Goal: Information Seeking & Learning: Learn about a topic

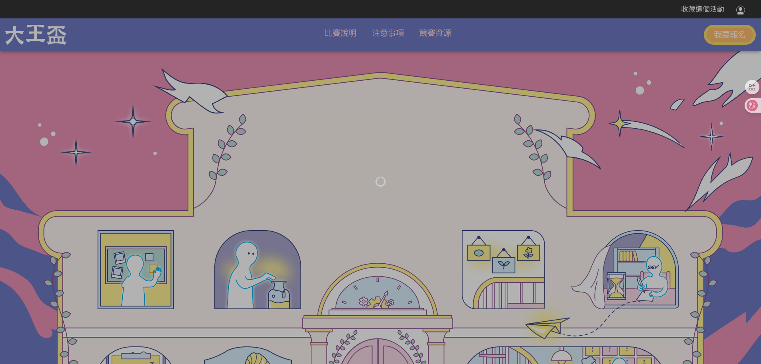
scroll to position [2221, 0]
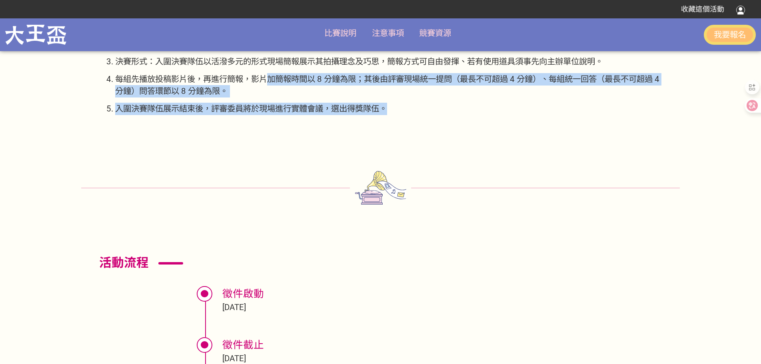
drag, startPoint x: 271, startPoint y: 78, endPoint x: 447, endPoint y: 116, distance: 180.0
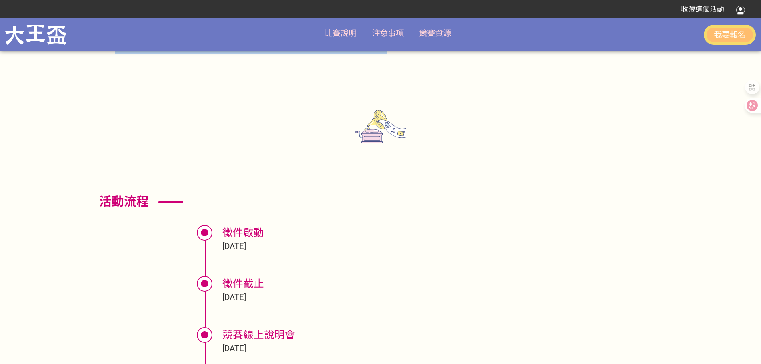
scroll to position [2042, 0]
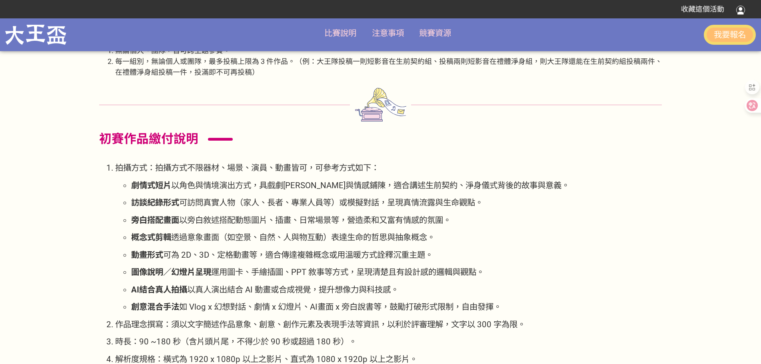
scroll to position [1762, 0]
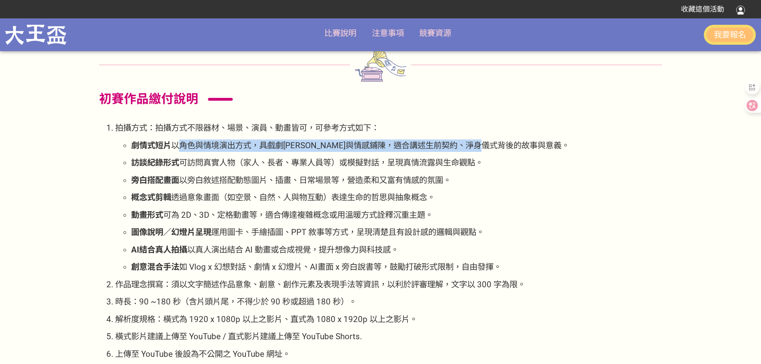
drag, startPoint x: 178, startPoint y: 145, endPoint x: 541, endPoint y: 148, distance: 362.9
click at [541, 148] on p "劇情式短片 以角色與情境演出方式，具戲劇[PERSON_NAME]與情感鋪陳，適合講述生前契約、淨身儀式背後的故事與意義。" at bounding box center [396, 146] width 531 height 12
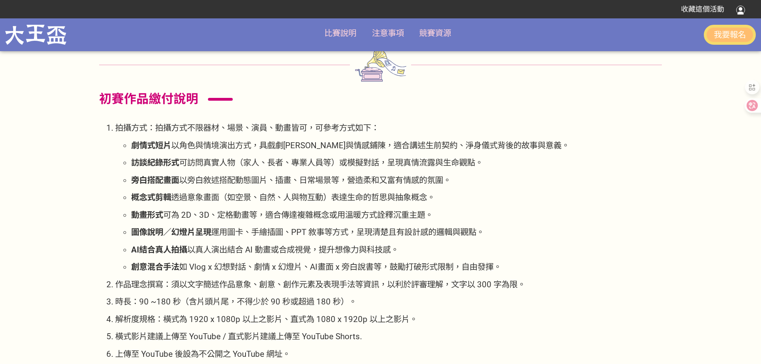
click at [506, 155] on ul "劇情式短片 以角色與情境演出方式，具戲劇[PERSON_NAME]與情感鋪陳，適合講述生前契約、淨身儀式背後的故事與意義。 訪談紀錄形式 可訪問真實人物（家人…" at bounding box center [388, 207] width 547 height 134
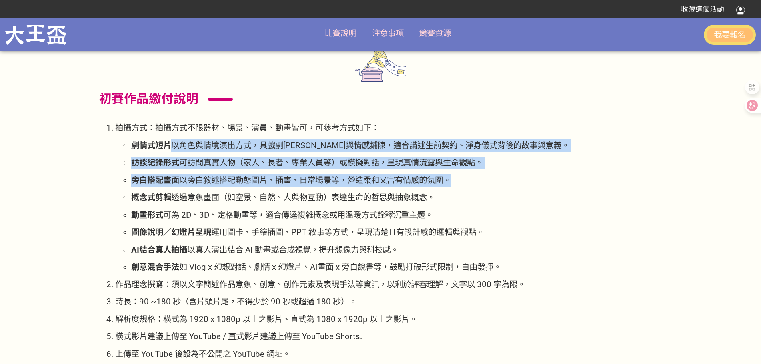
drag, startPoint x: 170, startPoint y: 145, endPoint x: 493, endPoint y: 179, distance: 324.2
click at [493, 179] on ul "劇情式短片 以角色與情境演出方式，具戲劇[PERSON_NAME]與情感鋪陳，適合講述生前契約、淨身儀式背後的故事與意義。 訪談紀錄形式 可訪問真實人物（家人…" at bounding box center [388, 207] width 547 height 134
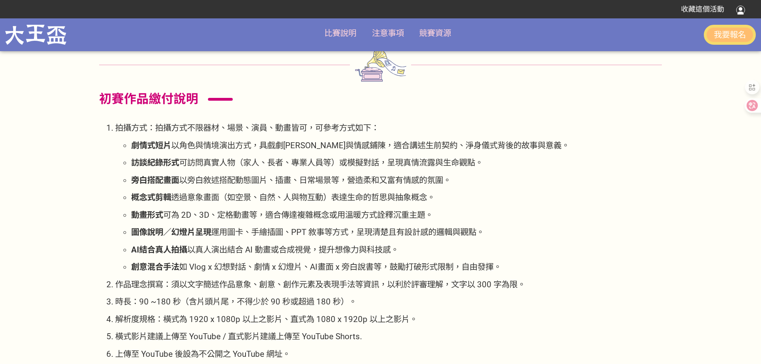
click at [477, 189] on ul "劇情式短片 以角色與情境演出方式，具戲劇[PERSON_NAME]與情感鋪陳，適合講述生前契約、淨身儀式背後的故事與意義。 訪談紀錄形式 可訪問真實人物（家人…" at bounding box center [388, 207] width 547 height 134
drag, startPoint x: 232, startPoint y: 178, endPoint x: 451, endPoint y: 186, distance: 219.8
click at [451, 186] on p "旁白搭配畫面 以旁白敘述搭配動態圖片、插畫、日常場景等，營造柔和又富有情感的氛圍。" at bounding box center [396, 180] width 531 height 12
drag, startPoint x: 190, startPoint y: 195, endPoint x: 440, endPoint y: 198, distance: 249.7
click at [435, 198] on span "透過意象畫面（如空景、自然、人與物互動）表達生命的哲思與抽象概念。" at bounding box center [303, 198] width 264 height 10
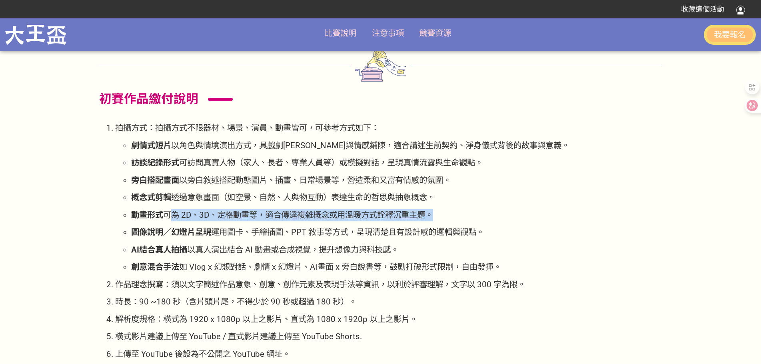
drag, startPoint x: 170, startPoint y: 214, endPoint x: 358, endPoint y: 230, distance: 189.1
click at [455, 226] on ul "劇情式短片 以角色與情境演出方式，具戲劇[PERSON_NAME]與情感鋪陳，適合講述生前契約、淨身儀式背後的故事與意義。 訪談紀錄形式 可訪問真實人物（家人…" at bounding box center [388, 207] width 547 height 134
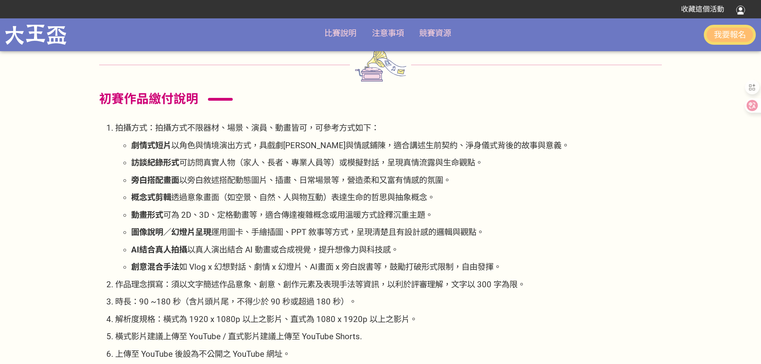
click at [267, 240] on ul "劇情式短片 以角色與情境演出方式，具戲劇[PERSON_NAME]與情感鋪陳，適合講述生前契約、淨身儀式背後的故事與意義。 訪談紀錄形式 可訪問真實人物（家人…" at bounding box center [388, 207] width 547 height 134
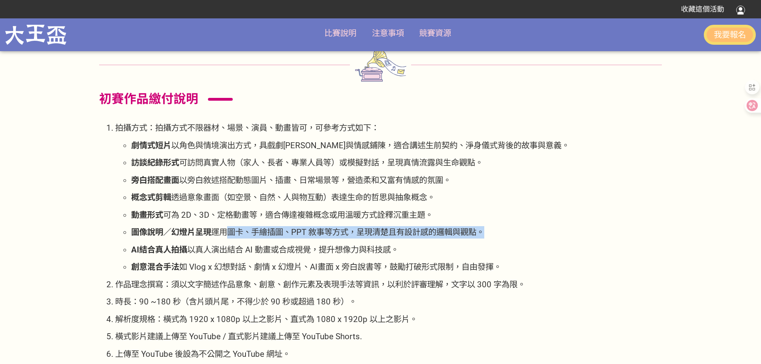
drag, startPoint x: 233, startPoint y: 228, endPoint x: 492, endPoint y: 240, distance: 259.5
click at [492, 240] on ul "劇情式短片 以角色與情境演出方式，具戲劇[PERSON_NAME]與情感鋪陳，適合講述生前契約、淨身儀式背後的故事與意義。 訪談紀錄形式 可訪問真實人物（家人…" at bounding box center [388, 207] width 547 height 134
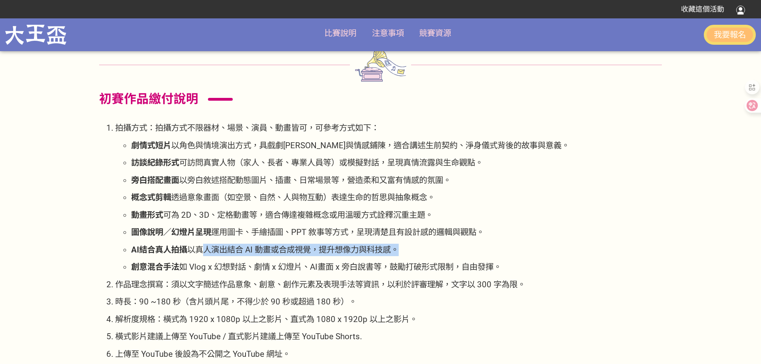
drag, startPoint x: 204, startPoint y: 248, endPoint x: 379, endPoint y: 259, distance: 175.5
click at [379, 259] on ul "劇情式短片 以角色與情境演出方式，具戲劇[PERSON_NAME]與情感鋪陳，適合講述生前契約、淨身儀式背後的故事與意義。 訪談紀錄形式 可訪問真實人物（家人…" at bounding box center [388, 207] width 547 height 134
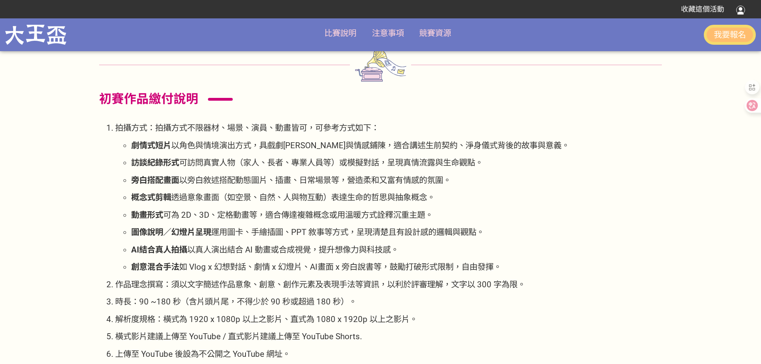
click at [328, 269] on span "如 Vlog x 幻想對話、劇情 x 幻燈片、AI畫面 x 旁白說書等，鼓勵打破形式限制，自由發揮。" at bounding box center [340, 267] width 322 height 10
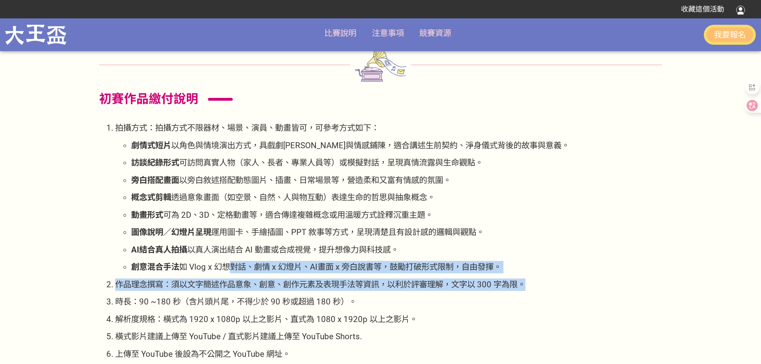
drag, startPoint x: 230, startPoint y: 264, endPoint x: 539, endPoint y: 287, distance: 308.9
click at [539, 287] on ol "拍攝方式：拍攝方式不限器材、場景、演員、動畫皆可，可參考方式如下： 劇情式短片 以角色與情境演出方式，具戲劇[PERSON_NAME]與情感鋪陳，適合講述生前…" at bounding box center [380, 258] width 563 height 273
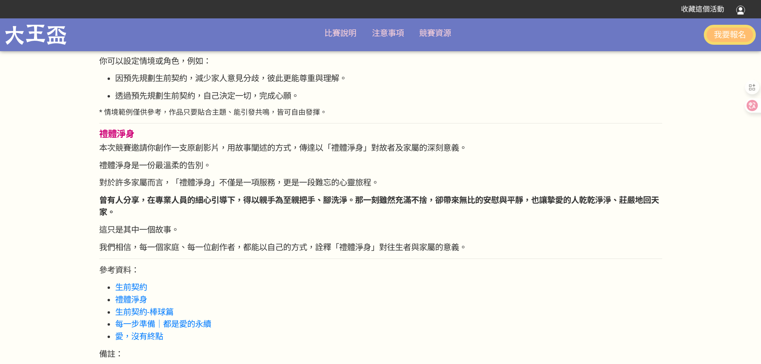
scroll to position [1201, 0]
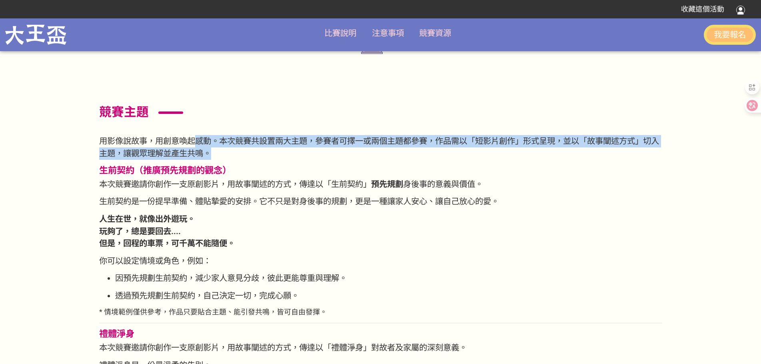
drag, startPoint x: 200, startPoint y: 135, endPoint x: 544, endPoint y: 150, distance: 343.6
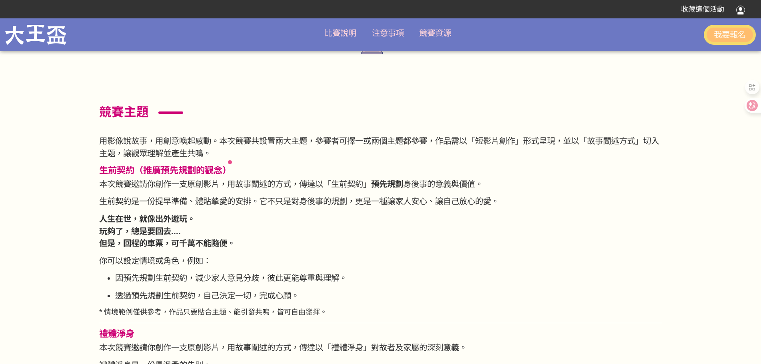
click at [394, 173] on h3 "生前契約（推廣預先規劃的觀念）" at bounding box center [380, 170] width 563 height 11
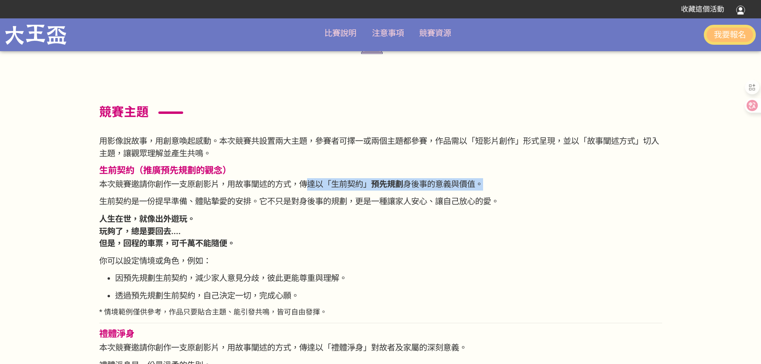
drag, startPoint x: 311, startPoint y: 183, endPoint x: 401, endPoint y: 183, distance: 90.4
click at [487, 185] on p "本次競賽邀請你創作一支原創影片，用故事闡述的方式，傳達以「生前契約」 預先規劃 身後事的意義與價值。" at bounding box center [380, 184] width 563 height 12
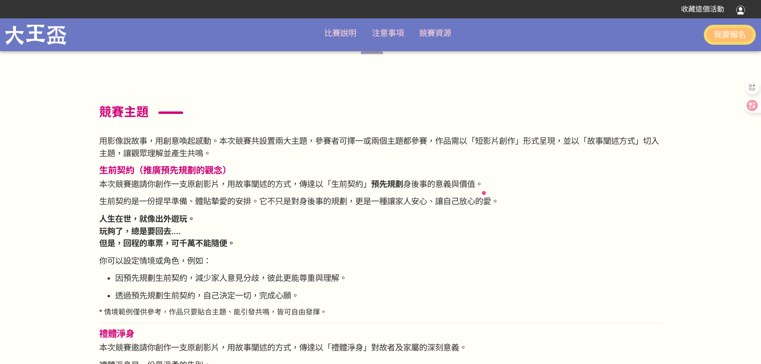
click at [213, 180] on span "本次競賽邀請你創作一支原創影片，用故事闡述的方式，傳達以「生前契約」" at bounding box center [235, 185] width 272 height 10
drag, startPoint x: 124, startPoint y: 166, endPoint x: 251, endPoint y: 166, distance: 126.4
click at [251, 166] on h3 "生前契約（推廣預先規劃的觀念）" at bounding box center [380, 170] width 563 height 11
click at [324, 169] on h3 "生前契約（推廣預先規劃的觀念）" at bounding box center [380, 170] width 563 height 11
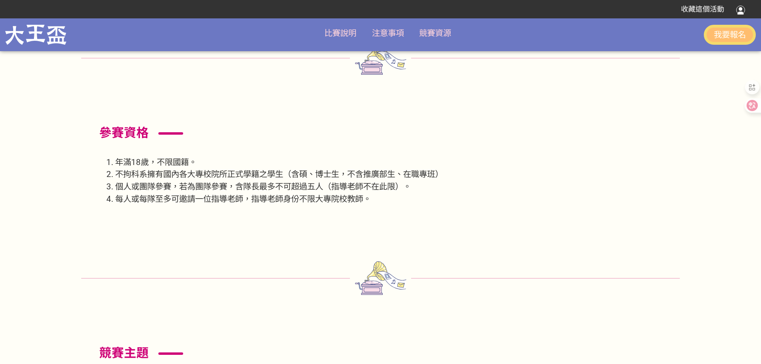
scroll to position [1200, 0]
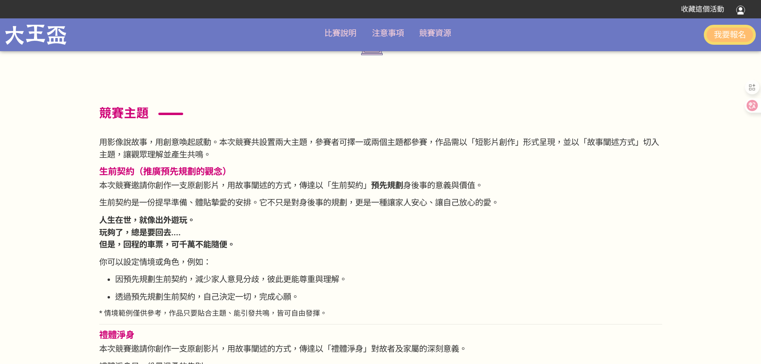
click at [193, 184] on span "本次競賽邀請你創作一支原創影片，用故事闡述的方式，傳達以「生前契約」" at bounding box center [235, 186] width 272 height 10
drag, startPoint x: 101, startPoint y: 169, endPoint x: 135, endPoint y: 171, distance: 34.1
click at [135, 171] on span "生前契約（推廣預先規劃的觀念）" at bounding box center [165, 171] width 132 height 10
copy span "生前契約"
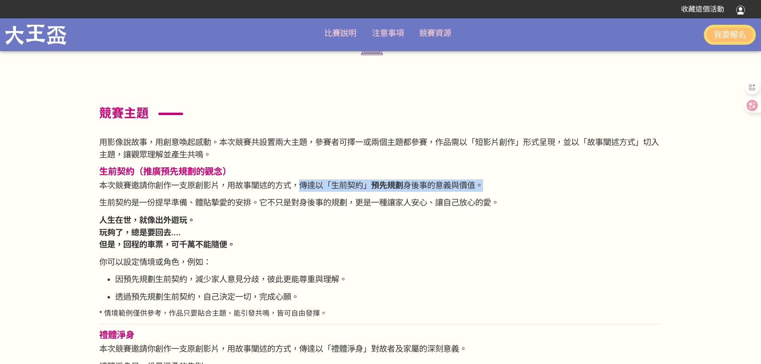
drag, startPoint x: 305, startPoint y: 183, endPoint x: 507, endPoint y: 186, distance: 202.1
click at [507, 186] on p "本次競賽邀請你創作一支原創影片，用故事闡述的方式，傳達以「生前契約」 預先規劃 身後事的意義與價值。" at bounding box center [380, 186] width 563 height 12
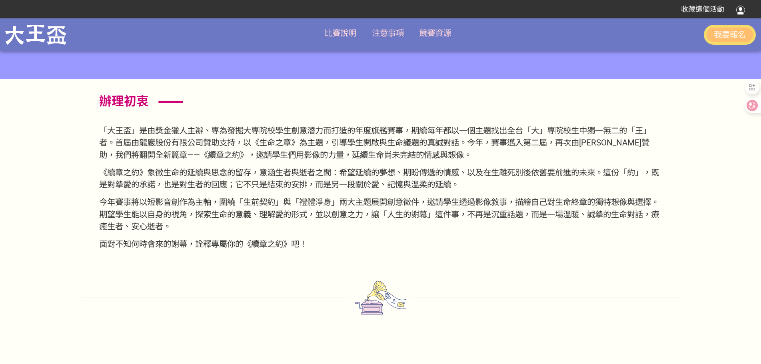
scroll to position [680, 0]
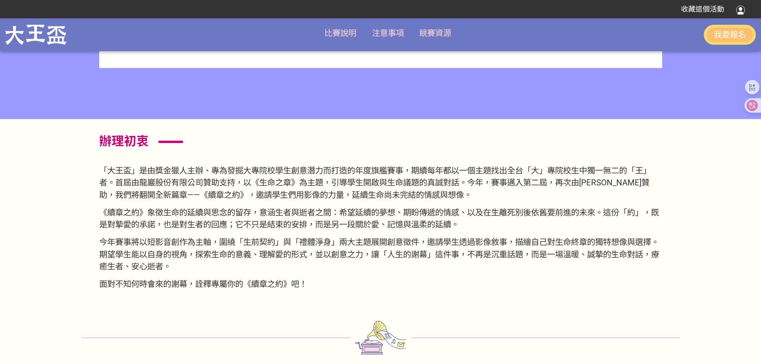
click at [103, 143] on span "辦理初衷" at bounding box center [124, 141] width 50 height 15
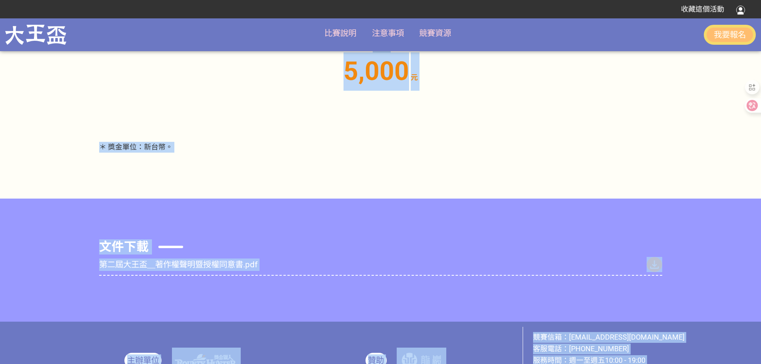
scroll to position [3920, 0]
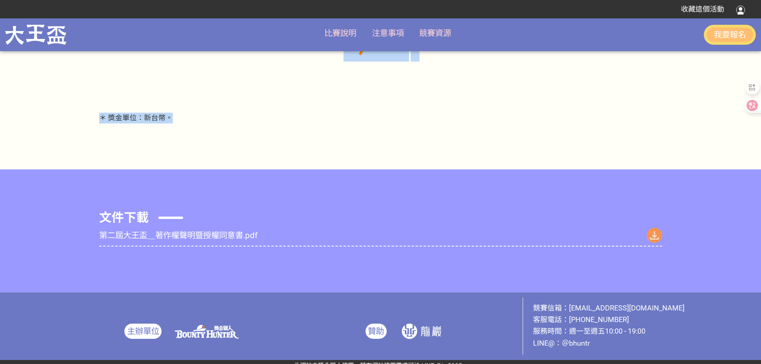
drag, startPoint x: 101, startPoint y: 139, endPoint x: 490, endPoint y: 120, distance: 389.7
copy div "lore 「ips」dolorsit、ametconsecteturadipiscin，elitseddoeiusm「t」incididunt「u」l。etd…"
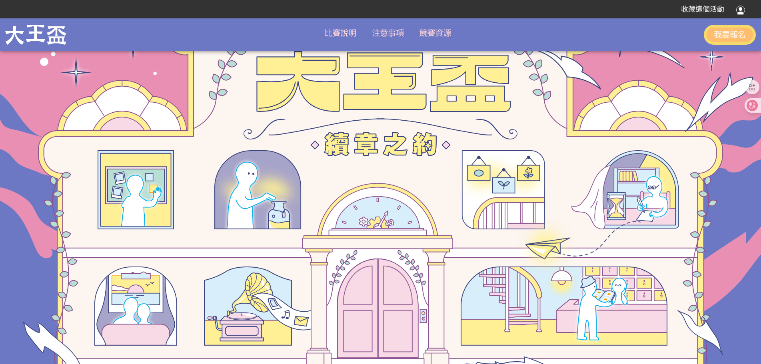
scroll to position [0, 0]
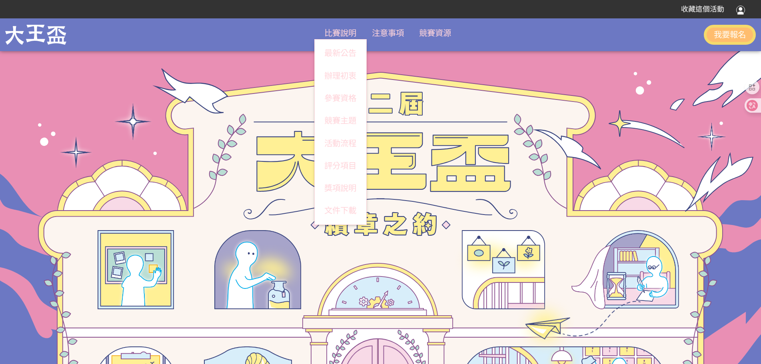
click at [336, 47] on link "最新公告" at bounding box center [341, 53] width 52 height 22
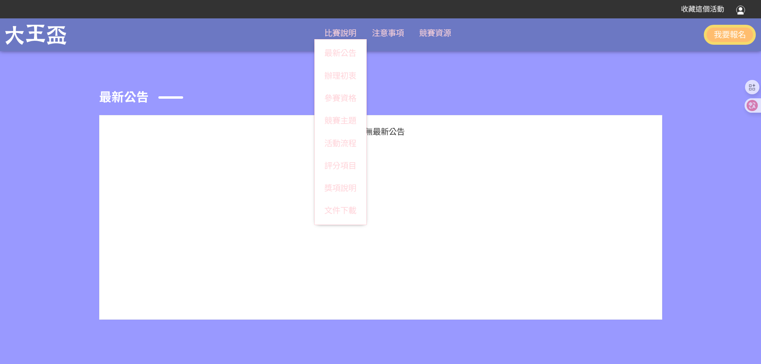
click at [337, 79] on link "辦理初衷" at bounding box center [341, 76] width 52 height 22
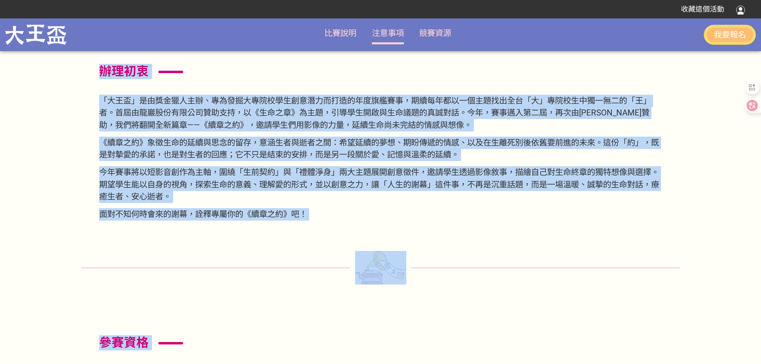
click at [384, 35] on link "注意事項" at bounding box center [388, 33] width 32 height 10
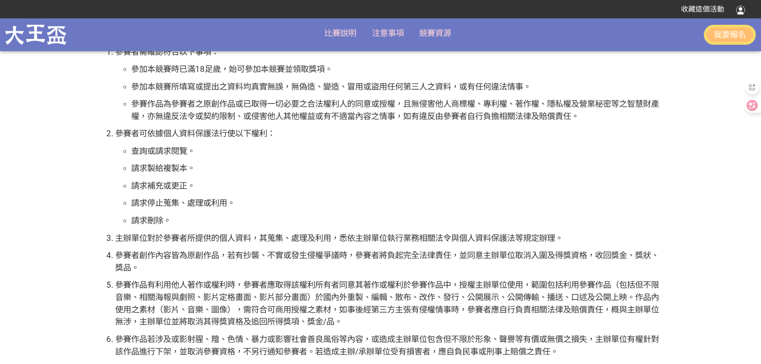
scroll to position [240, 0]
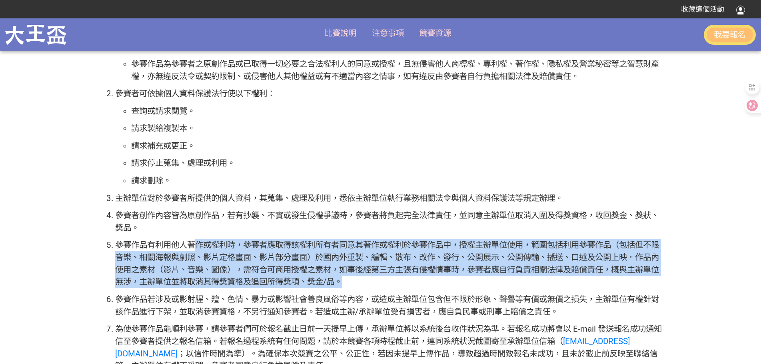
drag, startPoint x: 193, startPoint y: 246, endPoint x: 429, endPoint y: 283, distance: 238.9
click at [429, 283] on p "參賽作品有利用他人著作或權利時，參賽者應取得該權利所有者同意其著作或權利於參賽作品中，授權主辦單位使用，範圍包括利用參賽作品（包括但不限音樂、相關海報與劇照、…" at bounding box center [388, 263] width 547 height 49
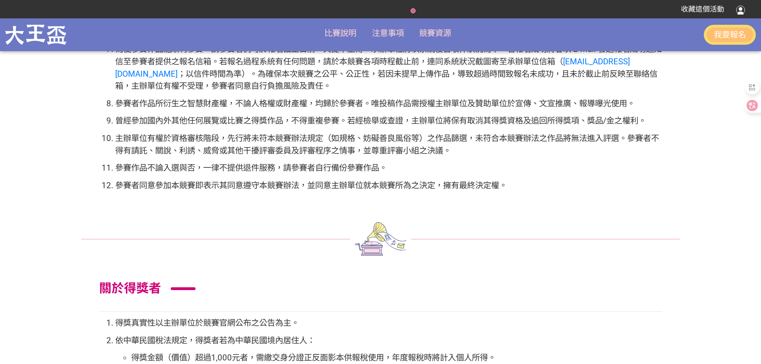
scroll to position [680, 0]
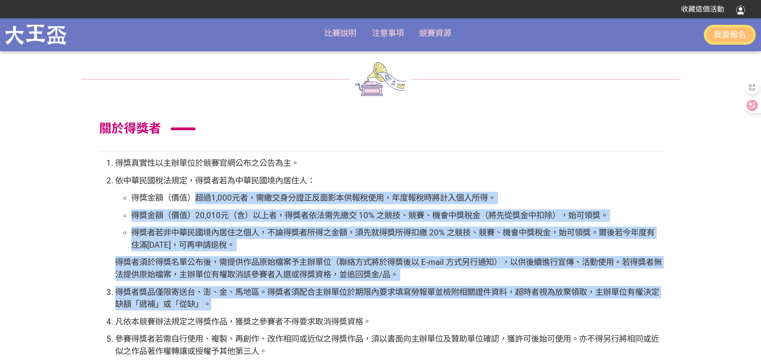
drag, startPoint x: 196, startPoint y: 197, endPoint x: 453, endPoint y: 299, distance: 276.9
click at [453, 299] on ol "得獎真實性以主辦單位於競賽官網公布之公告為主。 依中華民國稅法規定，得獎者若為中華民國境內居住人： 得獎金額（價值）超過1,000元者，需繳交身分證正反面影本…" at bounding box center [380, 313] width 563 height 312
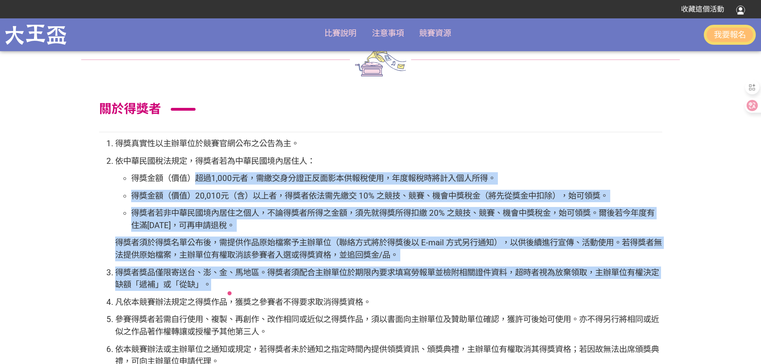
scroll to position [460, 0]
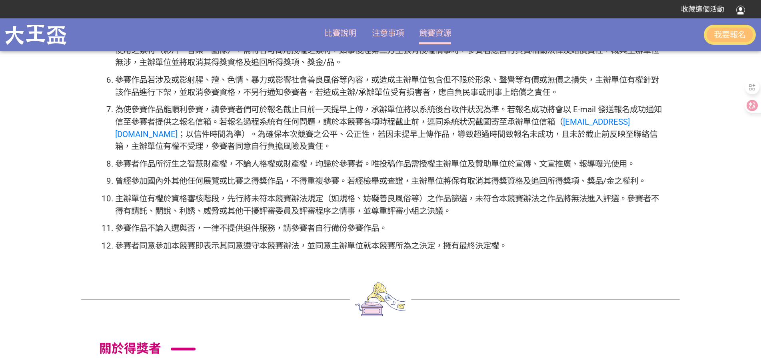
click at [436, 26] on li "競賽資源" at bounding box center [435, 34] width 32 height 22
click at [436, 31] on link "競賽資源" at bounding box center [435, 33] width 32 height 10
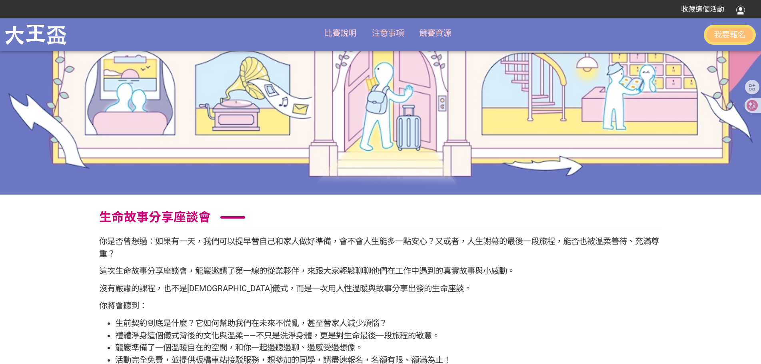
scroll to position [120, 0]
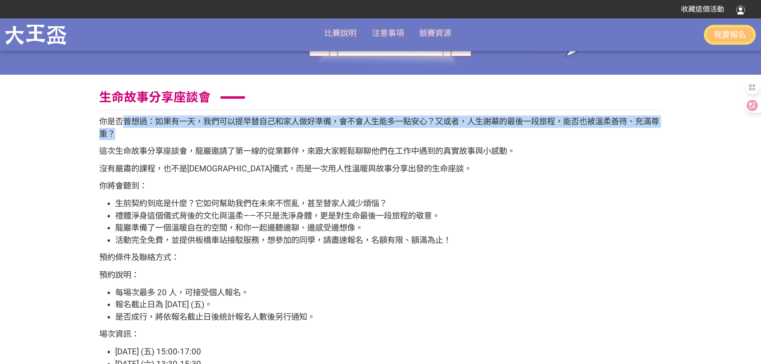
drag, startPoint x: 127, startPoint y: 118, endPoint x: 653, endPoint y: 137, distance: 526.0
click at [653, 137] on p "你是否曾想過：如果有一天，我們可以提早替自己和家人做好準備，會不會人生能多一點安心？又或者，人生謝幕的最後一段旅程，能否也被溫柔善待、充滿尊重？" at bounding box center [380, 128] width 563 height 24
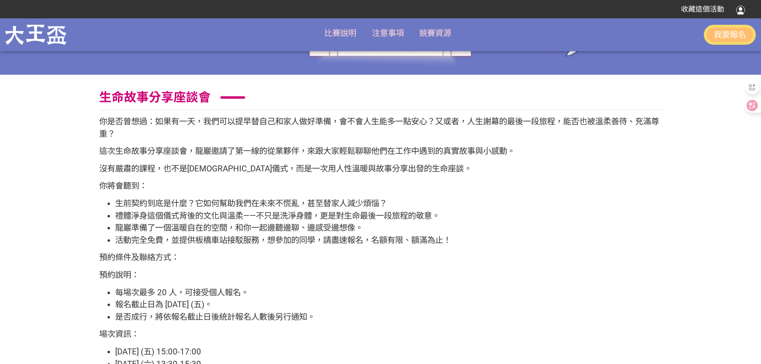
click at [105, 150] on p "這次生命故事分享座談會，龍巖邀請了第一線的從業夥伴，來跟大家輕鬆聊聊他們在工作中遇到的真實故事與小感動。" at bounding box center [380, 151] width 563 height 12
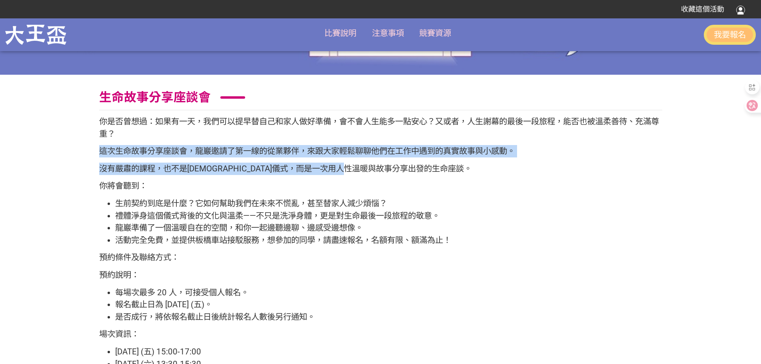
drag, startPoint x: 100, startPoint y: 151, endPoint x: 502, endPoint y: 166, distance: 402.4
click at [502, 166] on div "你是否曾想過：如果有一天，我們可以提早替自己和家人做好準備，會不會人生能多一點安心？又或者，人生謝幕的最後一段旅程，能否也被溫柔善待、充滿尊重？ 這次生命故事…" at bounding box center [380, 261] width 563 height 290
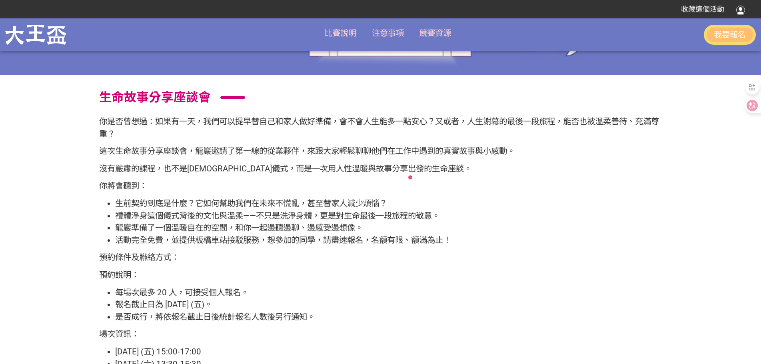
click at [392, 193] on div "你是否曾想過：如果有一天，我們可以提早替自己和家人做好準備，會不會人生能多一點安心？又或者，人生謝幕的最後一段旅程，能否也被溫柔善待、充滿尊重？ 這次生命故事…" at bounding box center [380, 261] width 563 height 290
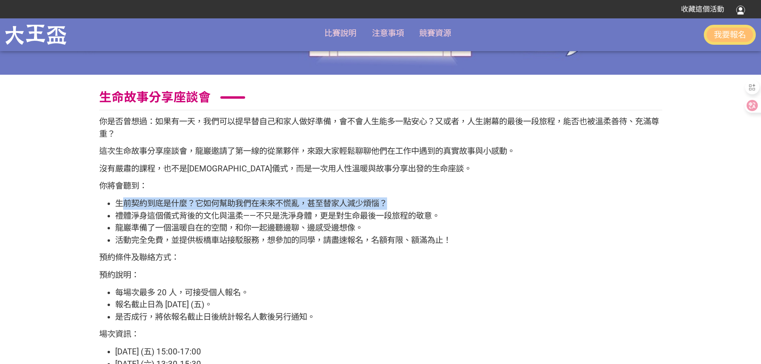
drag, startPoint x: 127, startPoint y: 200, endPoint x: 405, endPoint y: 206, distance: 278.5
click at [405, 206] on li "生前契約到底是什麼？它如何幫助我們在未來不慌亂，甚至替家人減少煩惱？" at bounding box center [388, 204] width 547 height 12
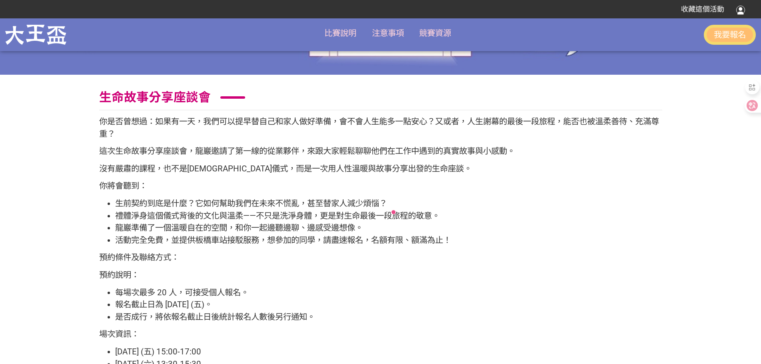
click at [262, 220] on li "禮體淨身這個儀式背後的文化與溫柔——不只是洗淨身體，更是對生命最後一段旅程的敬意。" at bounding box center [388, 216] width 547 height 12
drag, startPoint x: 116, startPoint y: 215, endPoint x: 150, endPoint y: 216, distance: 34.0
click at [150, 216] on li "禮體淨身這個儀式背後的文化與溫柔——不只是洗淨身體，更是對生命最後一段旅程的敬意。" at bounding box center [388, 216] width 547 height 12
drag, startPoint x: 173, startPoint y: 226, endPoint x: 364, endPoint y: 232, distance: 191.3
click at [364, 232] on li "龍巖準備了一個溫暖自在的空間，和你一起邊聽邊聊、邊感受邊想像。" at bounding box center [388, 228] width 547 height 12
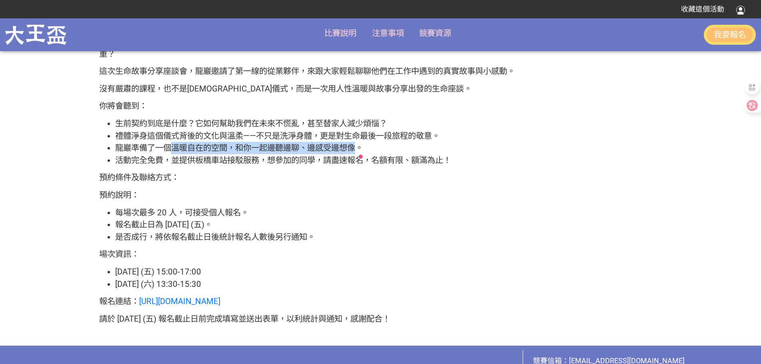
scroll to position [160, 0]
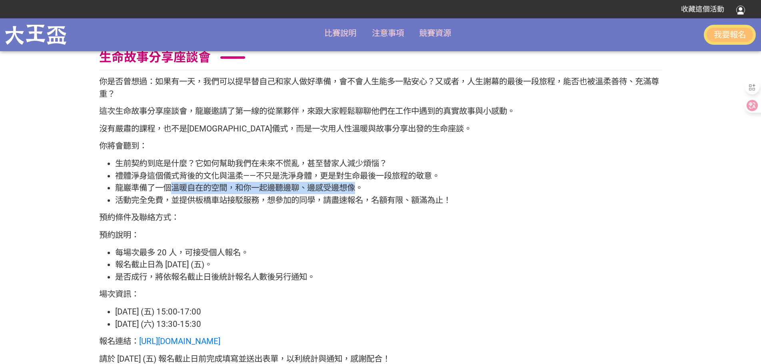
drag, startPoint x: 144, startPoint y: 251, endPoint x: 255, endPoint y: 265, distance: 111.7
click at [255, 265] on ul "每場次最多 20 人，可接受個人報名。 報名截止日為 [DATE] (五)。 是否成行，將依報名截止日後統計報名人數後另行通知。" at bounding box center [380, 265] width 563 height 37
click at [289, 266] on li "報名截止日為 [DATE] (五)。" at bounding box center [388, 265] width 547 height 12
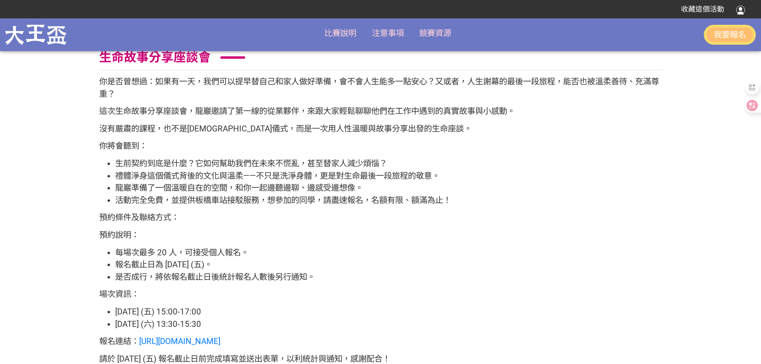
scroll to position [200, 0]
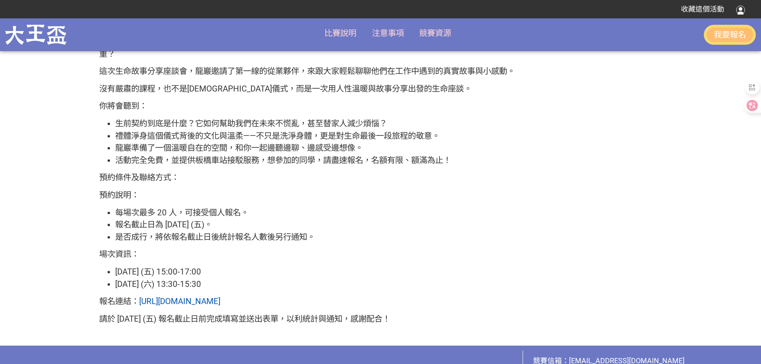
click at [220, 301] on link "[URL][DOMAIN_NAME]" at bounding box center [179, 302] width 81 height 10
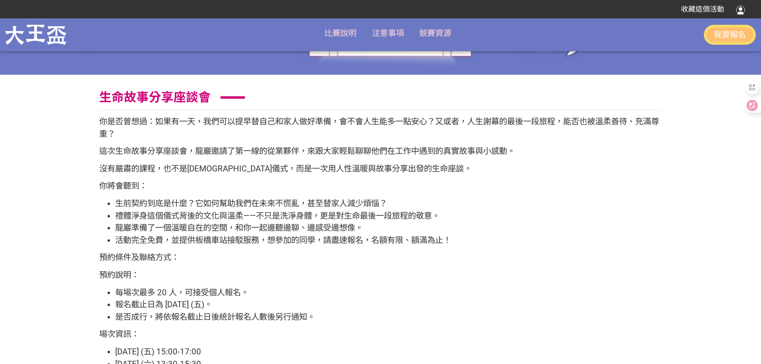
scroll to position [0, 0]
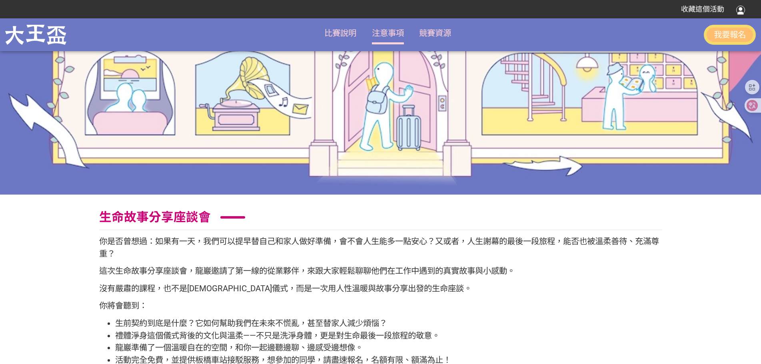
click at [388, 32] on link "注意事項" at bounding box center [388, 33] width 32 height 10
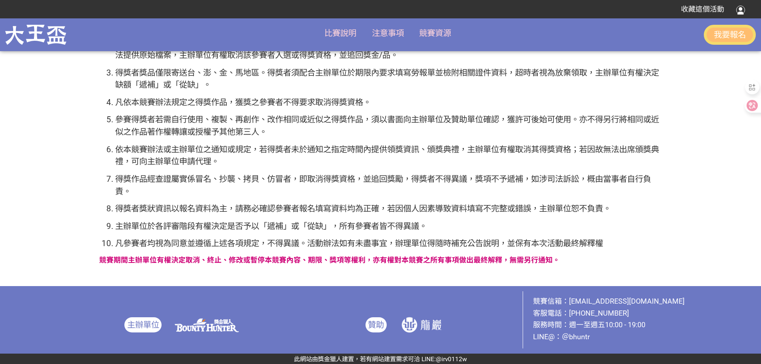
scroll to position [700, 0]
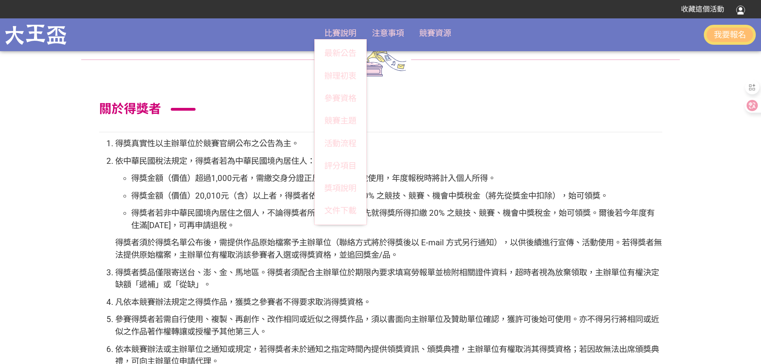
click at [339, 34] on span "比賽說明" at bounding box center [340, 33] width 32 height 10
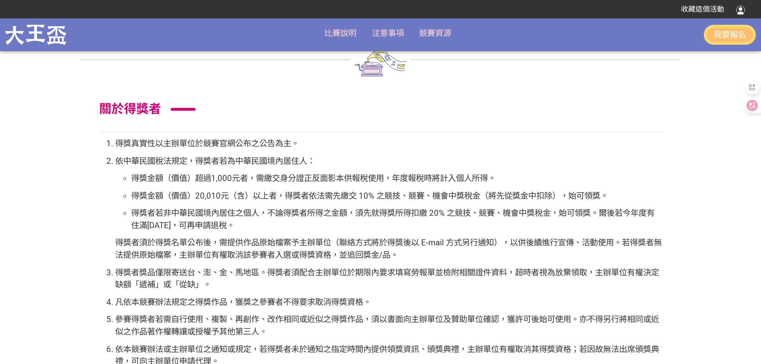
click at [443, 104] on h2 "關於得獎者" at bounding box center [380, 109] width 563 height 15
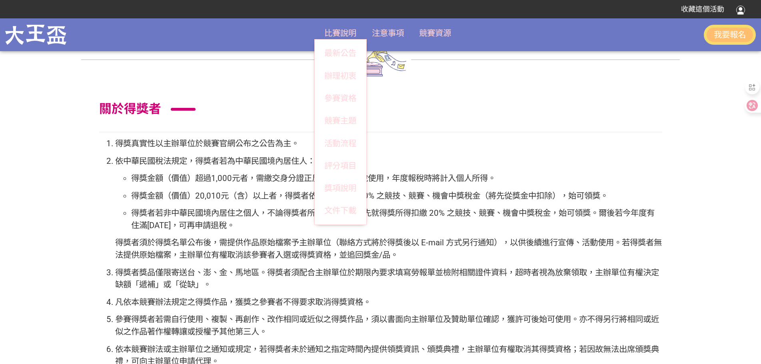
click at [336, 37] on span "比賽說明" at bounding box center [340, 33] width 32 height 10
click at [331, 95] on link "參賽資格" at bounding box center [341, 98] width 52 height 22
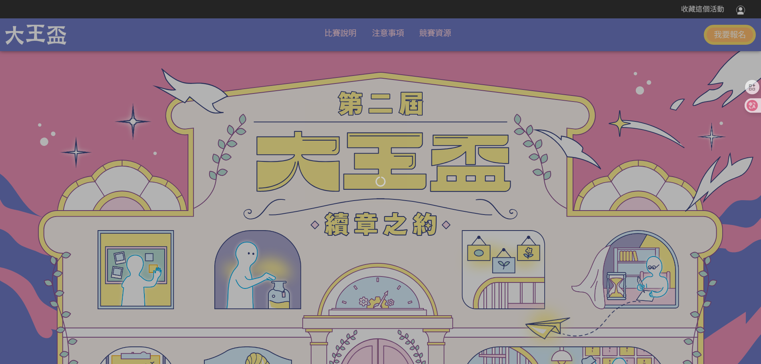
scroll to position [963, 0]
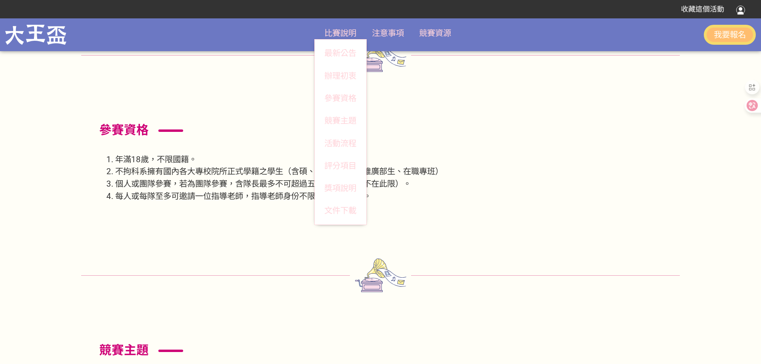
click at [336, 33] on span "比賽說明" at bounding box center [340, 33] width 32 height 10
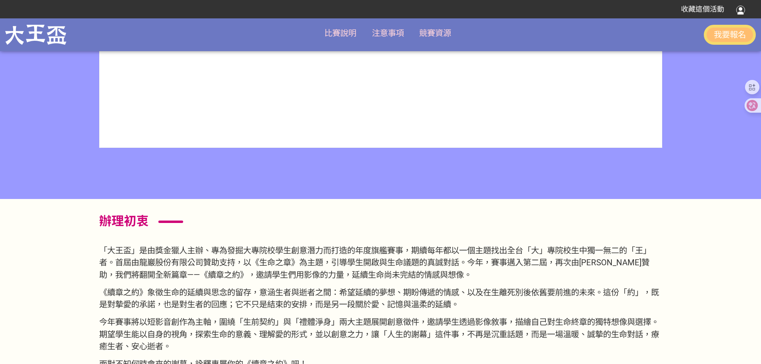
scroll to position [320, 0]
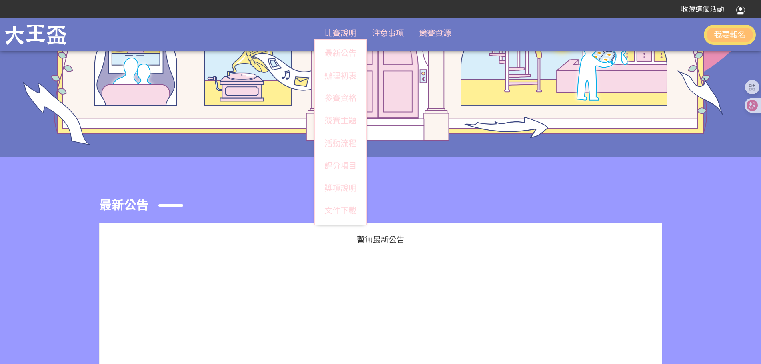
click at [336, 75] on link "辦理初衷" at bounding box center [341, 76] width 52 height 22
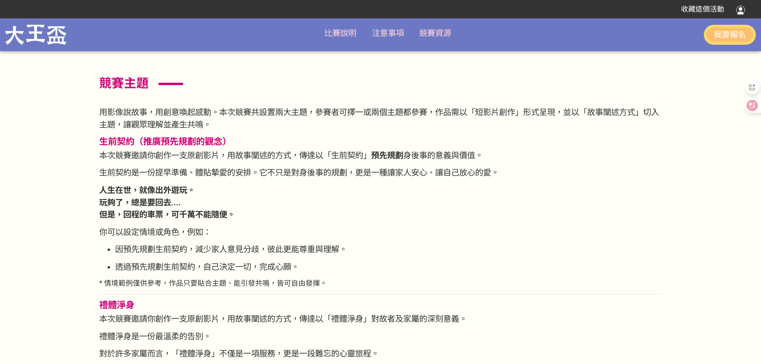
scroll to position [1270, 0]
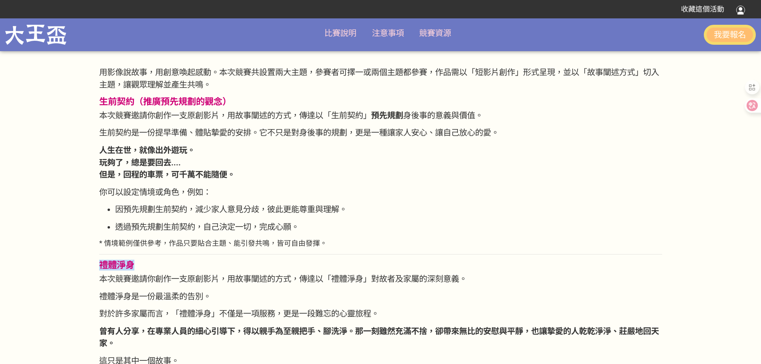
drag, startPoint x: 138, startPoint y: 266, endPoint x: 98, endPoint y: 264, distance: 39.6
copy span "禮體淨身"
drag, startPoint x: 212, startPoint y: 310, endPoint x: 185, endPoint y: 311, distance: 26.8
click at [185, 311] on p "對於許多家屬而言，「禮體淨身」不僅是一項服務，更是一段難忘的心靈旅程。" at bounding box center [380, 314] width 563 height 12
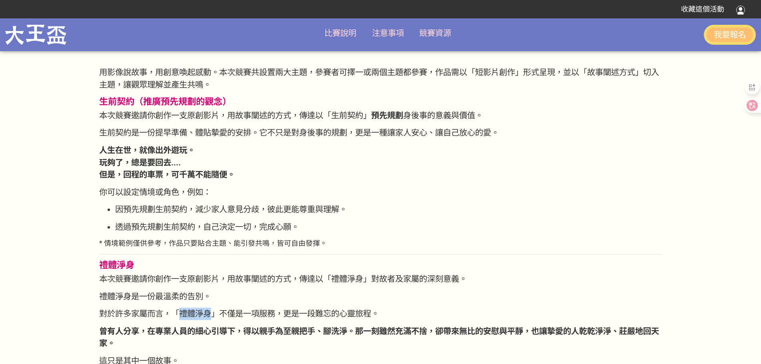
copy p "禮體淨身"
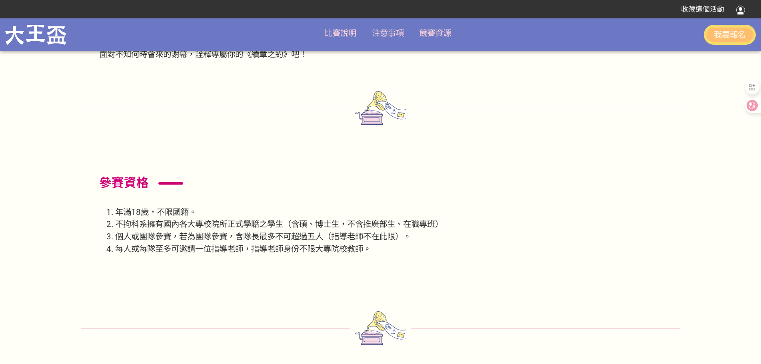
scroll to position [710, 0]
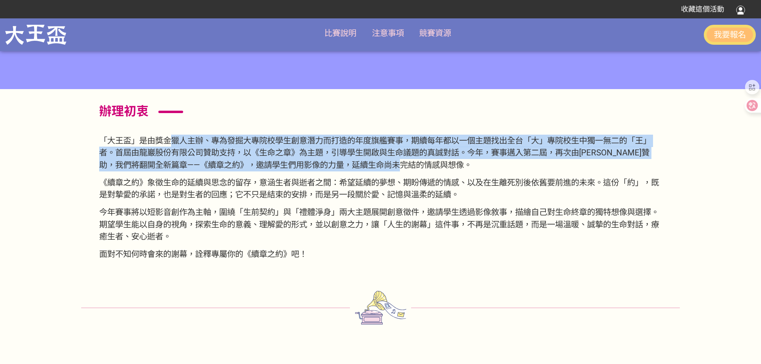
drag, startPoint x: 177, startPoint y: 139, endPoint x: 463, endPoint y: 169, distance: 287.3
click at [463, 169] on p "「大王盃」是由獎金獵人主辦、專為發掘大專院校學生創意潛力而打造的年度旗艦賽事，期續每年都以一個主題找出全台「大」專院校生中獨一無二的「王」者。首屆由龍巖股份有…" at bounding box center [380, 153] width 563 height 37
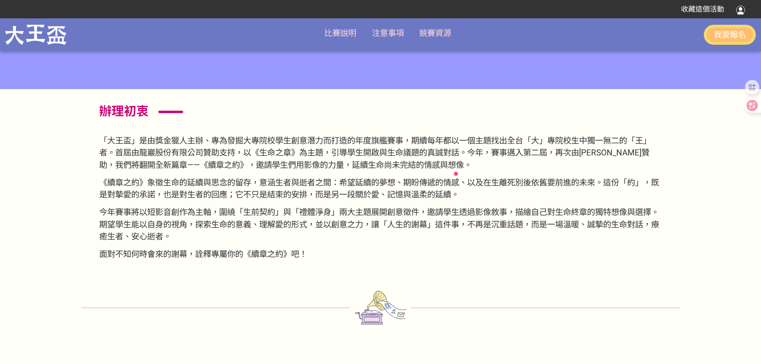
click at [191, 187] on p "《續章之約》象徵生命的延續與思念的留存，意涵生者與逝者之間：希望延續的夢想、期盼傳遞的情感、以及在生離死別後依舊要前進的未來。這份「約」，既是對摯愛的承諾，也…" at bounding box center [380, 189] width 563 height 24
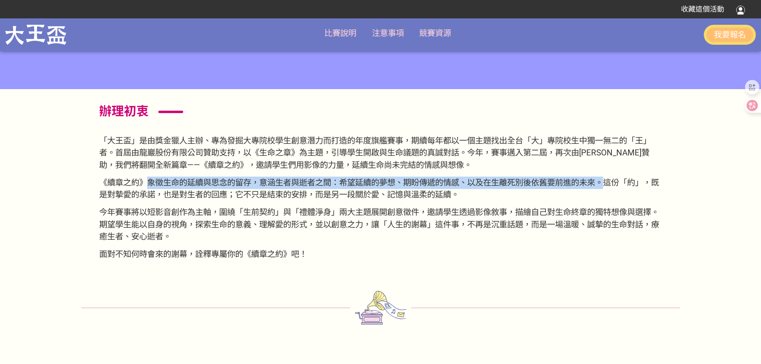
drag, startPoint x: 151, startPoint y: 181, endPoint x: 614, endPoint y: 183, distance: 462.9
click at [614, 183] on p "《續章之約》象徵生命的延續與思念的留存，意涵生者與逝者之間：希望延續的夢想、期盼傳遞的情感、以及在生離死別後依舊要前進的未來。這份「約」，既是對摯愛的承諾，也…" at bounding box center [380, 189] width 563 height 24
click at [378, 184] on p "《續章之約》象徵生命的延續與思念的留存，意涵生者與逝者之間：希望延續的夢想、期盼傳遞的情感、以及在生離死別後依舊要前進的未來。這份「約」，既是對摯愛的承諾，也…" at bounding box center [380, 189] width 563 height 24
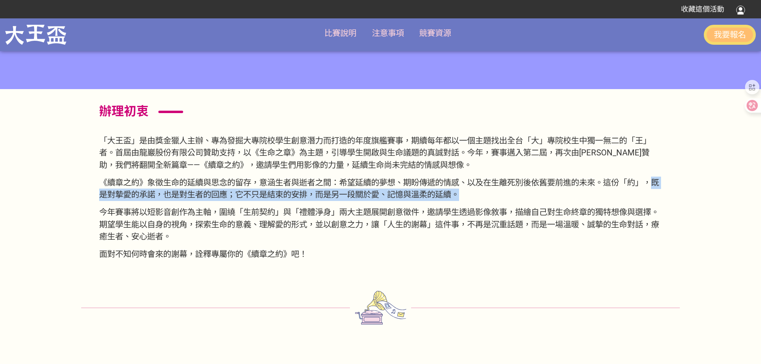
drag, startPoint x: 129, startPoint y: 194, endPoint x: 517, endPoint y: 198, distance: 387.7
click at [517, 198] on p "《續章之約》象徵生命的延續與思念的留存，意涵生者與逝者之間：希望延續的夢想、期盼傳遞的情感、以及在生離死別後依舊要前進的未來。這份「約」，既是對摯愛的承諾，也…" at bounding box center [380, 189] width 563 height 24
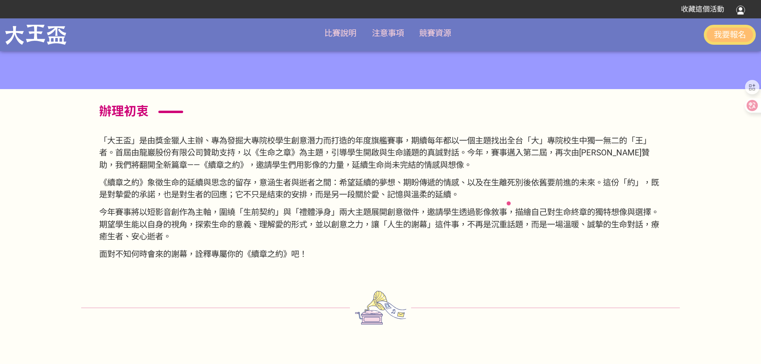
click at [249, 216] on p "今年賽事將以短影音創作為主軸，圍繞「生前契約」與「禮體淨身」兩大主題展開創意徵件，邀請學生透過影像敘事，描繪自己對生命終章的獨特想像與選擇。期望學生能以自身的…" at bounding box center [380, 224] width 563 height 37
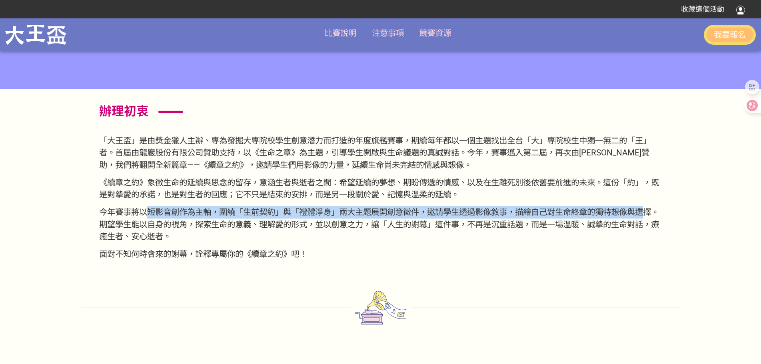
drag, startPoint x: 145, startPoint y: 210, endPoint x: 665, endPoint y: 215, distance: 519.3
click at [665, 215] on section "辦理初衷 「大王盃」是由獎金獵人主辦、專為發掘大專院校學生創意潛力而打造的年度旗艦賽事，期續每年都以一個主題找出全台「大」專院校生中獨一無二的「王」者。首屆由…" at bounding box center [380, 185] width 599 height 192
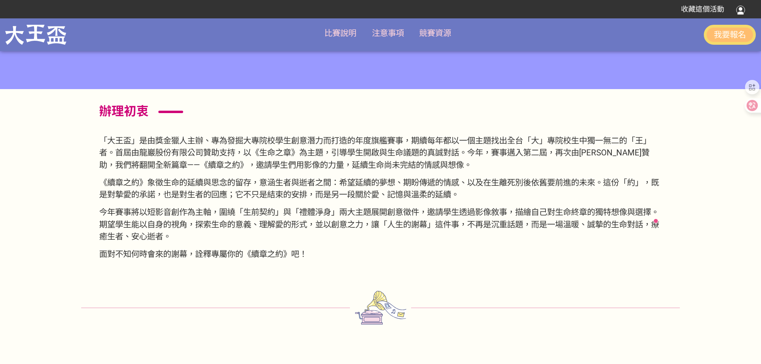
click at [471, 236] on p "今年賽事將以短影音創作為主軸，圍繞「生前契約」與「禮體淨身」兩大主題展開創意徵件，邀請學生透過影像敘事，描繪自己對生命終章的獨特想像與選擇。期望學生能以自身的…" at bounding box center [380, 224] width 563 height 37
drag, startPoint x: 116, startPoint y: 224, endPoint x: 204, endPoint y: 225, distance: 87.6
click at [204, 225] on p "今年賽事將以短影音創作為主軸，圍繞「生前契約」與「禮體淨身」兩大主題展開創意徵件，邀請學生透過影像敘事，描繪自己對生命終章的獨特想像與選擇。期望學生能以自身的…" at bounding box center [380, 224] width 563 height 37
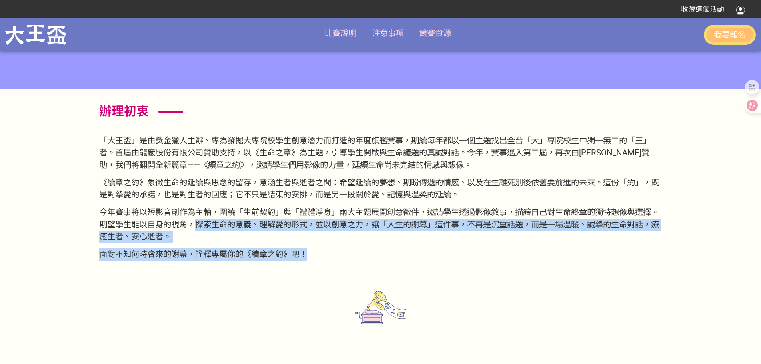
drag, startPoint x: 214, startPoint y: 225, endPoint x: 642, endPoint y: 252, distance: 428.6
click at [648, 253] on section "辦理初衷 「大王盃」是由獎金獵人主辦、專為發掘大專院校學生創意潛力而打造的年度旗艦賽事，期續每年都以一個主題找出全台「大」專院校生中獨一無二的「王」者。首屆由…" at bounding box center [380, 185] width 599 height 192
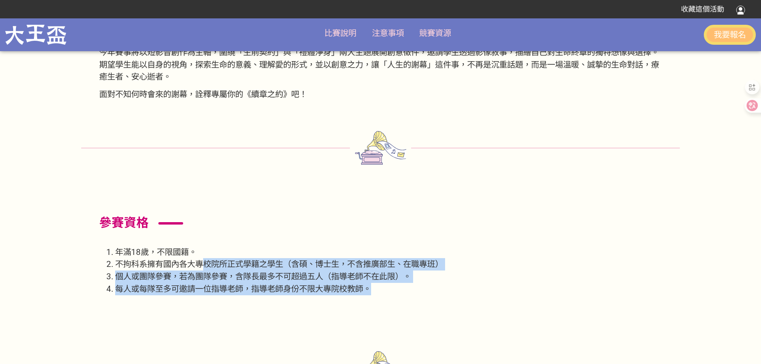
drag, startPoint x: 209, startPoint y: 261, endPoint x: 398, endPoint y: 290, distance: 191.1
click at [398, 290] on ol "年滿18歲，不限國籍。 不拘科系擁有國內各大專校院所正式學籍之學生（含碩、博士生，不含推廣部生、在職專班） 個人或團隊參賽，若為團隊參賽，含隊長最多不可超過五…" at bounding box center [380, 270] width 563 height 49
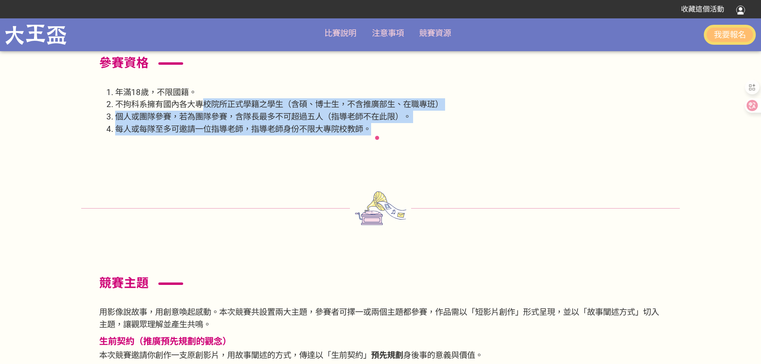
scroll to position [1190, 0]
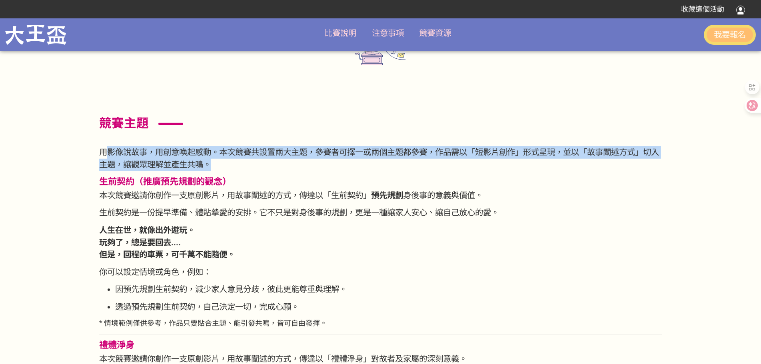
drag, startPoint x: 111, startPoint y: 151, endPoint x: 540, endPoint y: 165, distance: 429.5
click at [651, 163] on p "用影像說故事，用創意喚起感動。本次競賽共設置兩大主題，參賽者可擇一或兩個主題都參賽，作品需以「短影片創作」形式呈現，並以「故事闡述方式」切入主題，讓觀眾理解並…" at bounding box center [380, 158] width 563 height 24
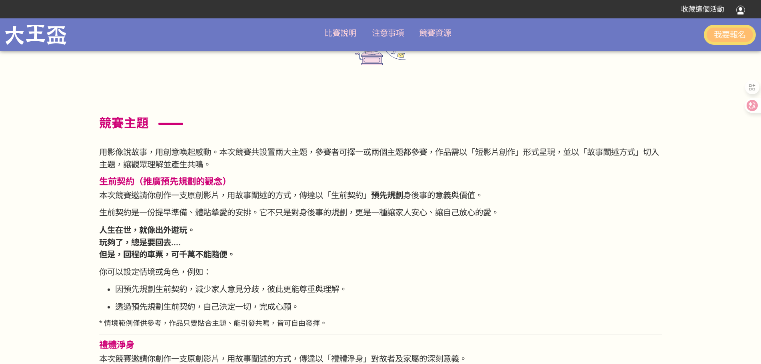
click at [178, 186] on span "生前契約（推廣預先規劃的觀念）" at bounding box center [165, 181] width 132 height 10
drag, startPoint x: 142, startPoint y: 180, endPoint x: 225, endPoint y: 184, distance: 83.3
click at [225, 184] on span "生前契約（推廣預先規劃的觀念）" at bounding box center [165, 181] width 132 height 10
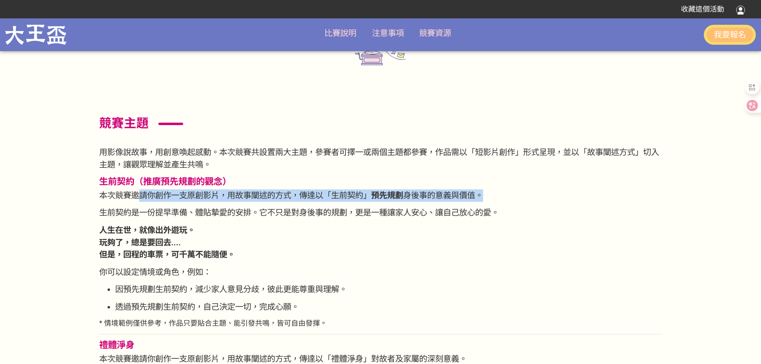
drag, startPoint x: 144, startPoint y: 191, endPoint x: 461, endPoint y: 199, distance: 316.6
click at [498, 197] on p "本次競賽邀請你創作一支原創影片，用故事闡述的方式，傳達以「生前契約」 預先規劃 身後事的意義與價值。" at bounding box center [380, 196] width 563 height 12
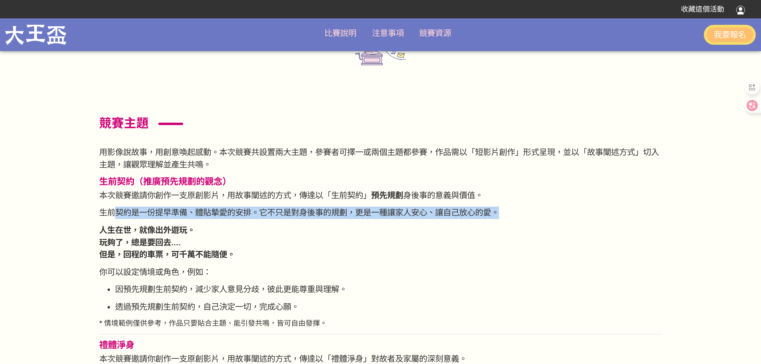
drag, startPoint x: 113, startPoint y: 210, endPoint x: 445, endPoint y: 210, distance: 332.1
click at [514, 212] on p "生前契約是一份提早準備、體貼摯愛的安排。它不只是對身後事的規劃，更是一種讓家人安心、讓自己放心的愛。" at bounding box center [380, 213] width 563 height 12
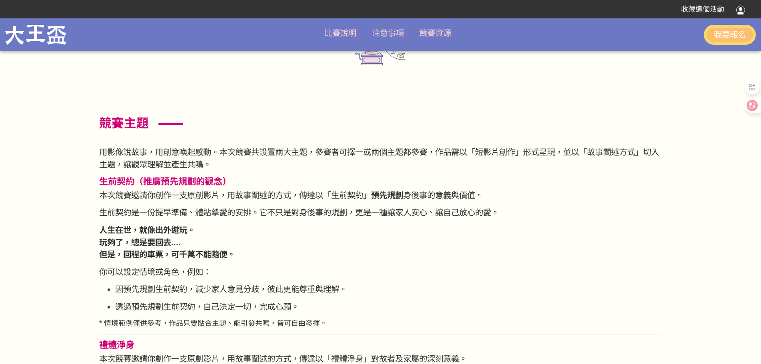
drag, startPoint x: 147, startPoint y: 229, endPoint x: 218, endPoint y: 260, distance: 77.4
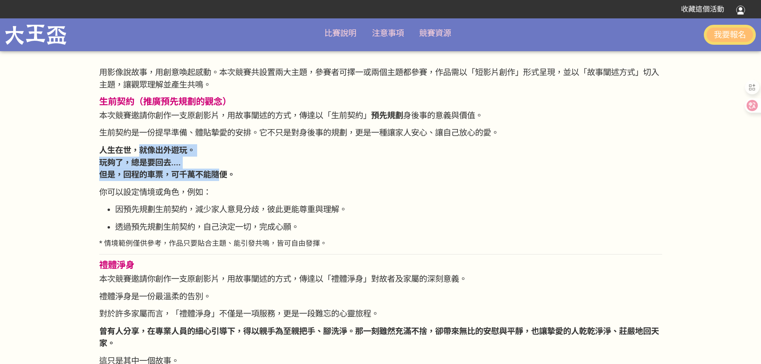
scroll to position [1310, 0]
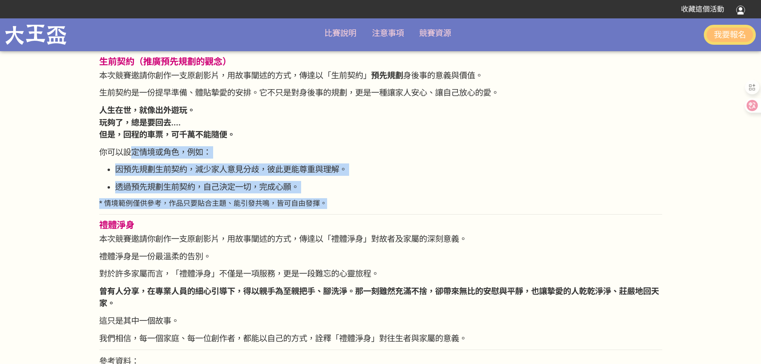
drag, startPoint x: 134, startPoint y: 151, endPoint x: 329, endPoint y: 202, distance: 201.4
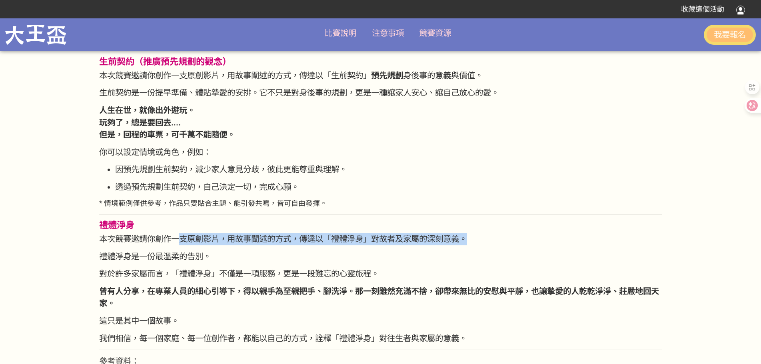
drag, startPoint x: 179, startPoint y: 238, endPoint x: 404, endPoint y: 245, distance: 225.8
click at [471, 242] on p "本次競賽邀請你創作一支原創影片，用故事闡述的方式，傳達以「禮體淨身」對故者及家屬的深刻意義。" at bounding box center [380, 239] width 563 height 12
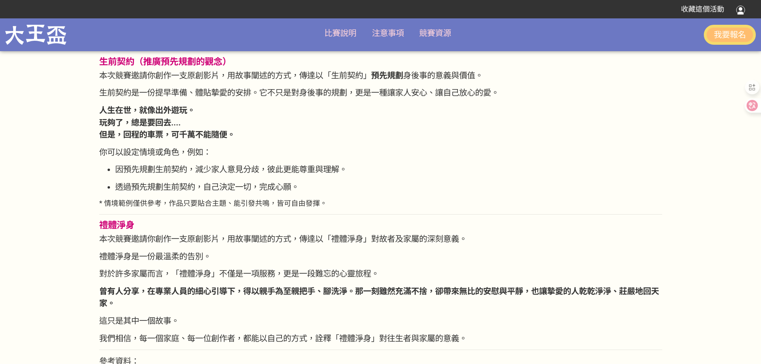
click at [237, 252] on p "禮體淨身是一份最溫柔的告別。" at bounding box center [380, 257] width 563 height 12
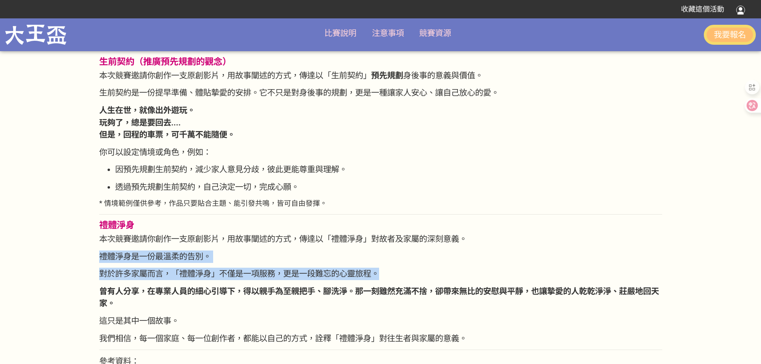
drag, startPoint x: 145, startPoint y: 262, endPoint x: 349, endPoint y: 265, distance: 204.5
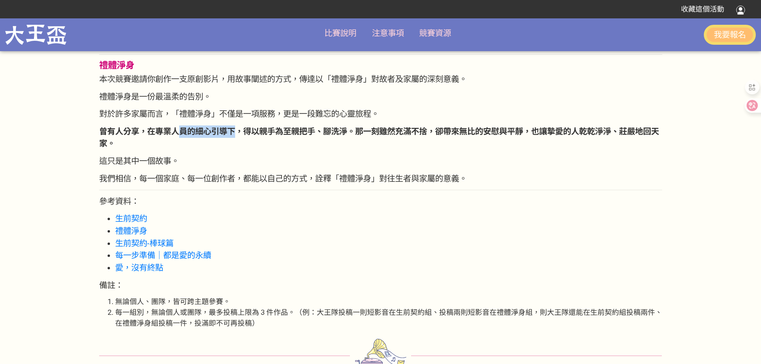
drag, startPoint x: 178, startPoint y: 124, endPoint x: 203, endPoint y: 127, distance: 25.4
click at [234, 128] on section "競賽主題 用影像說故事，用創意喚起感動。本次競賽共設置兩大主題，參賽者可擇一或兩個主題都參賽，作品需以「短影片創作」形式呈現，並以「故事闡述方式」切入主題，讓…" at bounding box center [380, 353] width 599 height 1065
click at [164, 126] on p "曾有人分享，在專業人員的細心引導下，得以親手為至親把手、腳洗淨。那一刻雖然充滿不捨，卻帶來無比的安慰與平靜，也讓摯愛的人乾乾淨淨、莊嚴地回天家。" at bounding box center [380, 138] width 563 height 24
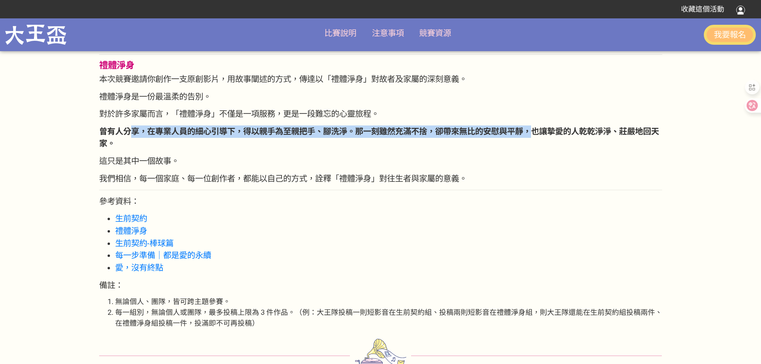
drag, startPoint x: 134, startPoint y: 128, endPoint x: 541, endPoint y: 133, distance: 406.5
click at [541, 133] on strong "曾有人分享，在專業人員的細心引導下，得以親手為至親把手、腳洗淨。那一刻雖然充滿不捨，卻帶來無比的安慰與平靜，也讓摯愛的人乾乾淨淨、莊嚴地回天家。" at bounding box center [379, 138] width 560 height 22
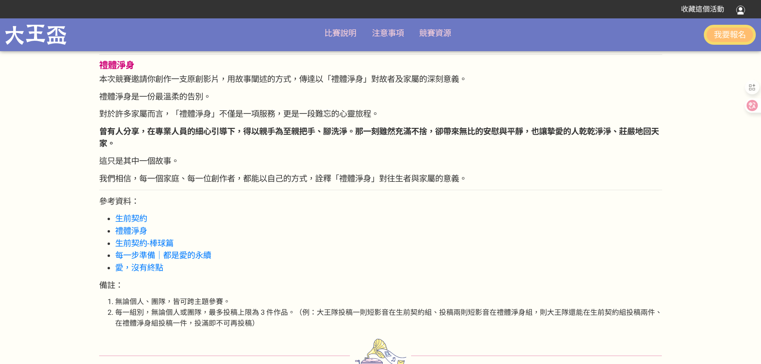
click at [518, 143] on p "曾有人分享，在專業人員的細心引導下，得以親手為至親把手、腳洗淨。那一刻雖然充滿不捨，卻帶來無比的安慰與平靜，也讓摯愛的人乾乾淨淨、莊嚴地回天家。" at bounding box center [380, 138] width 563 height 24
drag, startPoint x: 542, startPoint y: 132, endPoint x: 649, endPoint y: 140, distance: 107.5
click at [649, 140] on p "曾有人分享，在專業人員的細心引導下，得以親手為至親把手、腳洗淨。那一刻雖然充滿不捨，卻帶來無比的安慰與平靜，也讓摯愛的人乾乾淨淨、莊嚴地回天家。" at bounding box center [380, 138] width 563 height 24
click at [193, 170] on section "競賽主題 用影像說故事，用創意喚起感動。本次競賽共設置兩大主題，參賽者可擇一或兩個主題都參賽，作品需以「短影片創作」形式呈現，並以「故事闡述方式」切入主題，讓…" at bounding box center [380, 353] width 599 height 1065
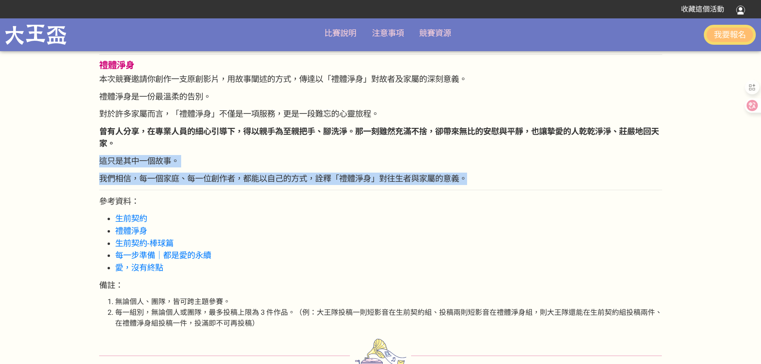
drag, startPoint x: 101, startPoint y: 159, endPoint x: 479, endPoint y: 183, distance: 378.4
click at [479, 183] on section "競賽主題 用影像說故事，用創意喚起感動。本次競賽共設置兩大主題，參賽者可擇一或兩個主題都參賽，作品需以「短影片創作」形式呈現，並以「故事闡述方式」切入主題，讓…" at bounding box center [380, 353] width 599 height 1065
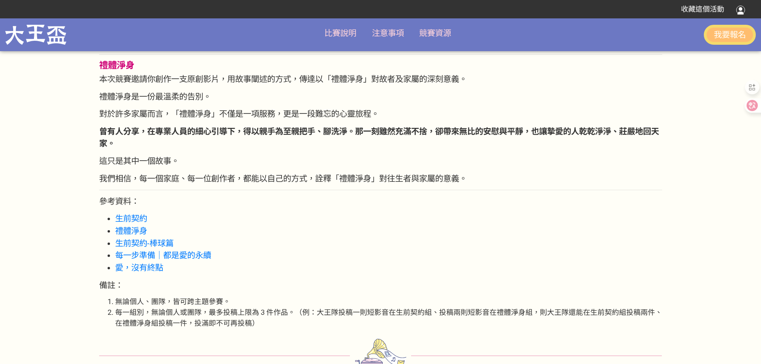
click at [274, 212] on section "競賽主題 用影像說故事，用創意喚起感動。本次競賽共設置兩大主題，參賽者可擇一或兩個主題都參賽，作品需以「短影片創作」形式呈現，並以「故事闡述方式」切入主題，讓…" at bounding box center [380, 353] width 599 height 1065
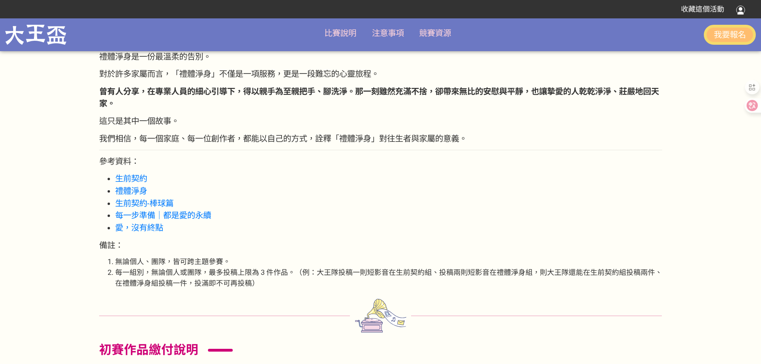
scroll to position [1590, 0]
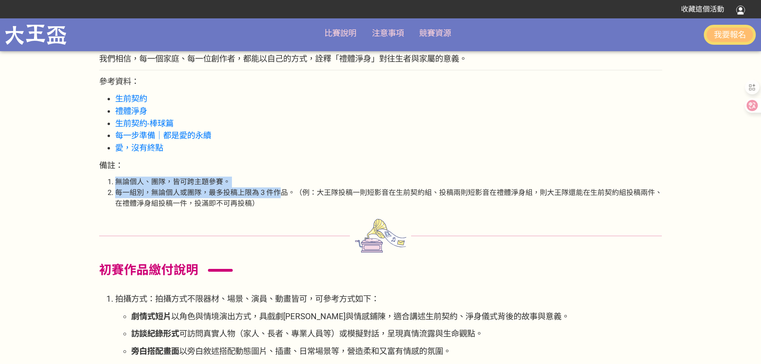
drag, startPoint x: 118, startPoint y: 178, endPoint x: 278, endPoint y: 190, distance: 159.7
click at [278, 190] on ol "無論個人、團隊，皆可跨主題參賽。 每一組別，無論個人或團隊，最多投稿上限為 3 件作品。（例：大王隊投稿一則短影音在生前契約組、投稿兩則短影音在禮體淨身組，則…" at bounding box center [380, 193] width 563 height 32
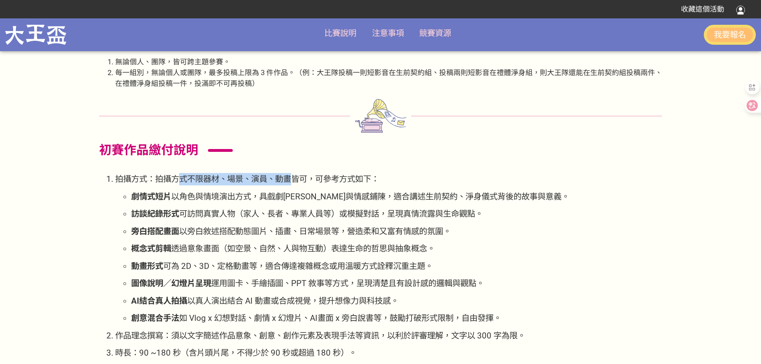
drag, startPoint x: 177, startPoint y: 180, endPoint x: 298, endPoint y: 177, distance: 120.9
click at [298, 177] on p "拍攝方式：拍攝方式不限器材、場景、演員、動畫皆可，可參考方式如下：" at bounding box center [388, 179] width 547 height 12
click at [219, 171] on section "競賽主題 用影像說故事，用創意喚起感動。本次競賽共設置兩大主題，參賽者可擇一或兩個主題都參賽，作品需以「短影片創作」形式呈現，並以「故事闡述方式」切入主題，讓…" at bounding box center [380, 113] width 599 height 1065
drag, startPoint x: 218, startPoint y: 177, endPoint x: 396, endPoint y: 184, distance: 178.6
click at [396, 184] on p "拍攝方式：拍攝方式不限器材、場景、演員、動畫皆可，可參考方式如下：" at bounding box center [388, 179] width 547 height 12
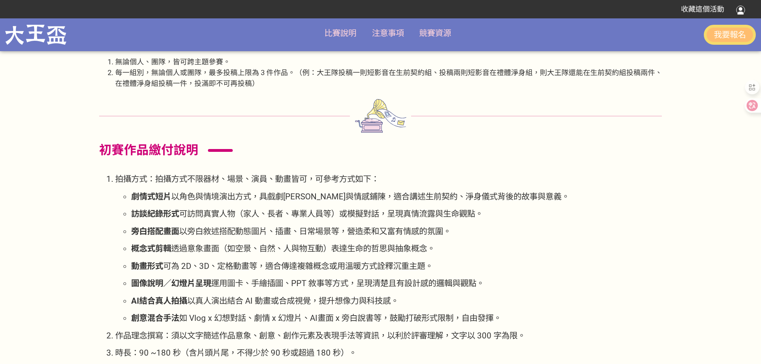
click at [284, 198] on span "以角色與情境演出方式，具戲劇[PERSON_NAME]與情感鋪陳，適合講述生前契約、淨身儀式背後的故事與意義。" at bounding box center [370, 197] width 398 height 10
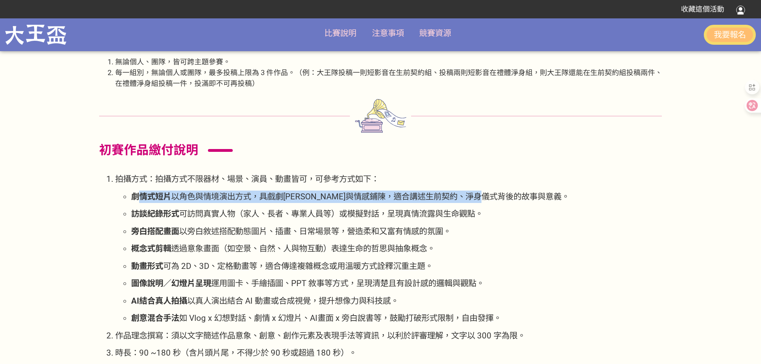
drag, startPoint x: 143, startPoint y: 198, endPoint x: 533, endPoint y: 198, distance: 390.1
click at [533, 198] on p "劇情式短片 以角色與情境演出方式，具戲劇[PERSON_NAME]與情感鋪陳，適合講述生前契約、淨身儀式背後的故事與意義。" at bounding box center [396, 197] width 531 height 12
click at [173, 203] on p "劇情式短片 以角色與情境演出方式，具戲劇[PERSON_NAME]與情感鋪陳，適合講述生前契約、淨身儀式背後的故事與意義。" at bounding box center [396, 197] width 531 height 12
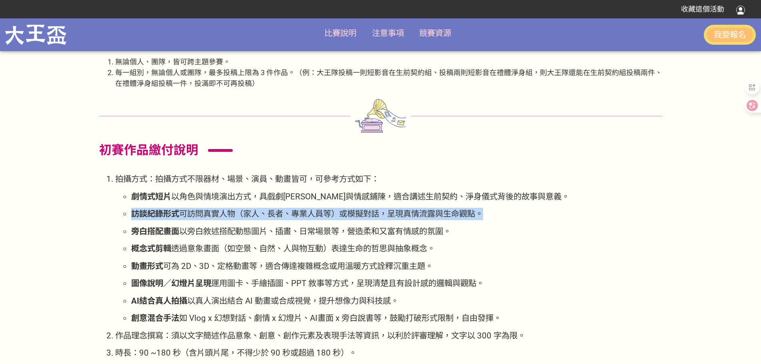
drag, startPoint x: 130, startPoint y: 213, endPoint x: 496, endPoint y: 218, distance: 365.7
click at [496, 218] on ul "劇情式短片 以角色與情境演出方式，具戲劇[PERSON_NAME]與情感鋪陳，適合講述生前契約、淨身儀式背後的故事與意義。 訪談紀錄形式 可訪問真實人物（家人…" at bounding box center [388, 258] width 547 height 134
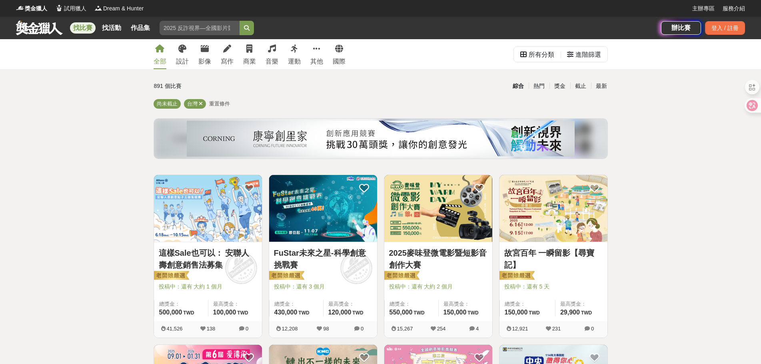
click at [332, 256] on link "FuStar未來之星-科學創意挑戰賽" at bounding box center [323, 259] width 98 height 24
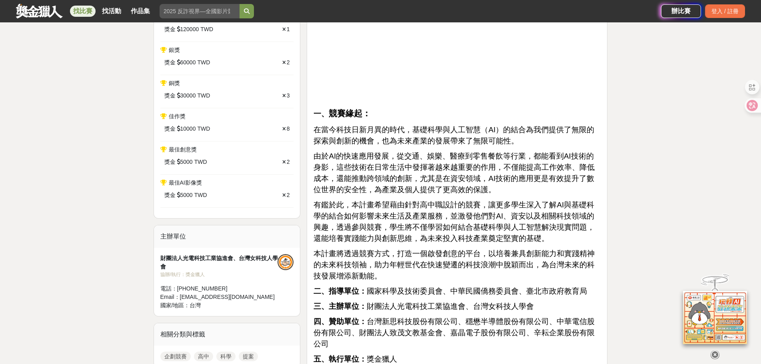
scroll to position [240, 0]
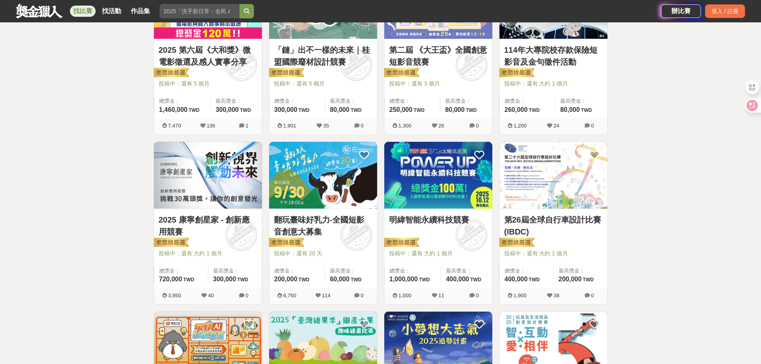
scroll to position [413, 0]
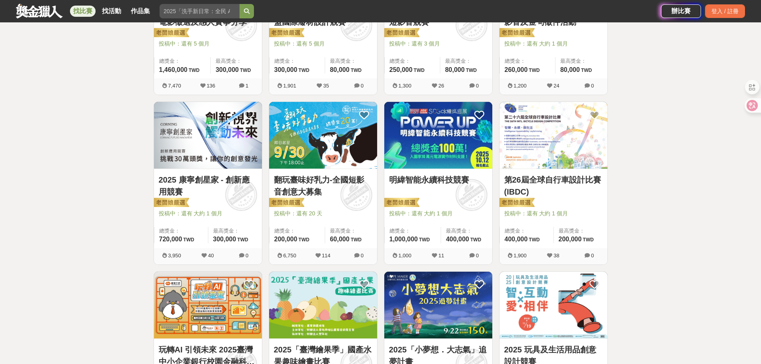
click at [450, 181] on link "明緯智能永續科技競賽" at bounding box center [438, 180] width 98 height 12
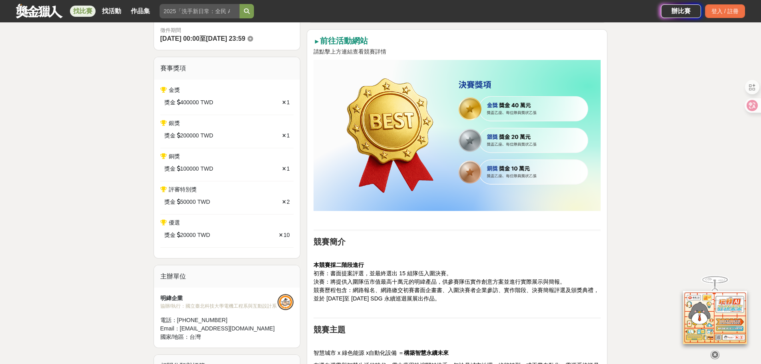
scroll to position [320, 0]
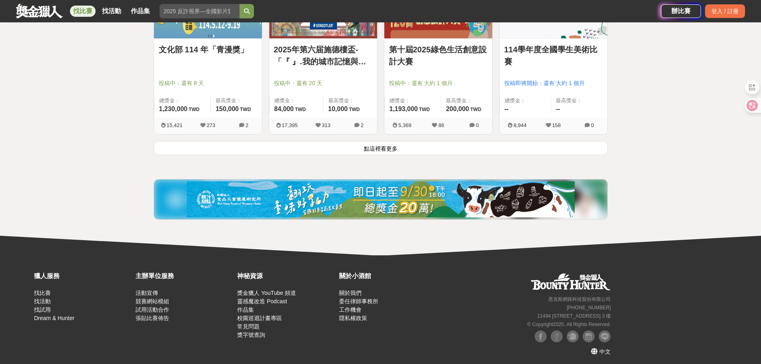
scroll to position [933, 0]
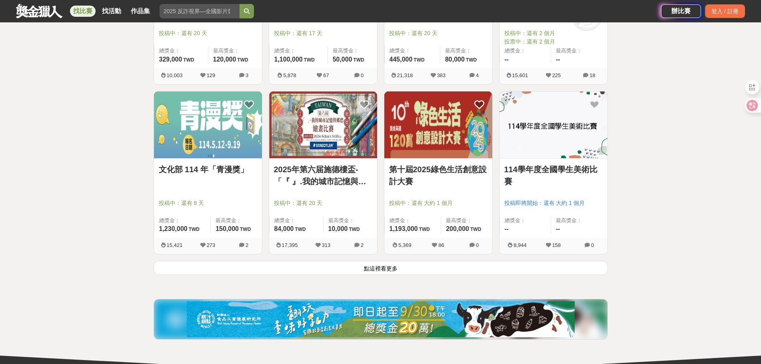
click at [553, 171] on link "114學年度全國學生美術比賽" at bounding box center [554, 176] width 98 height 24
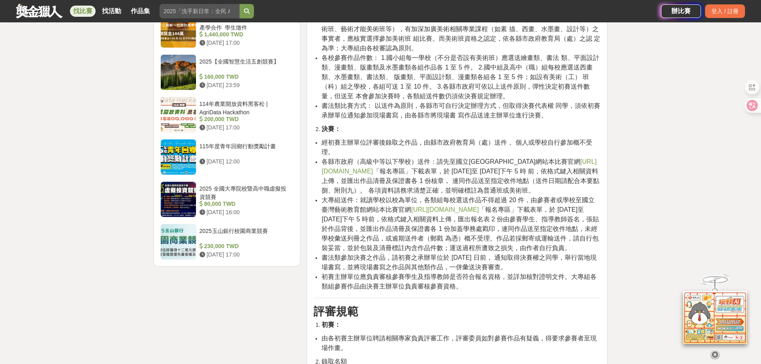
scroll to position [800, 0]
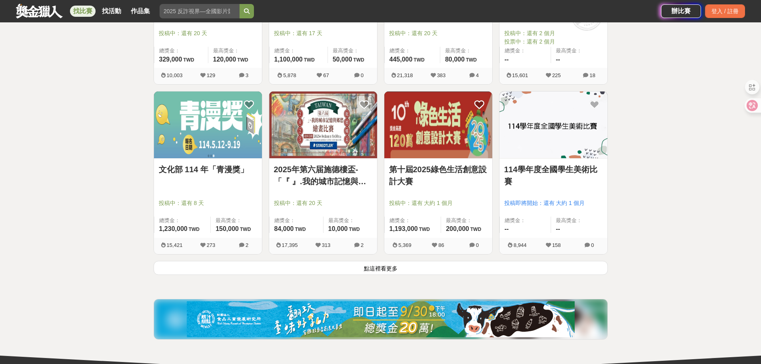
scroll to position [1056, 0]
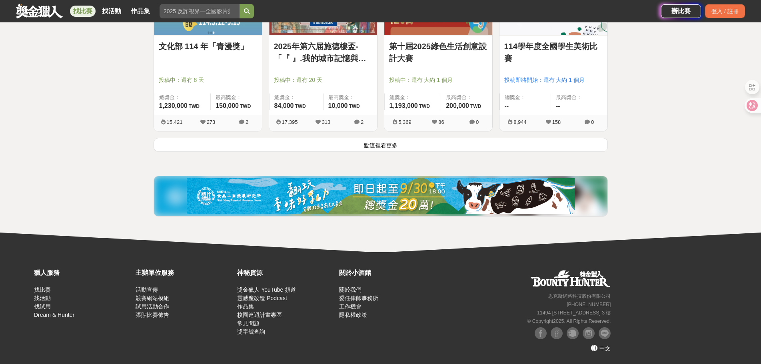
click at [384, 147] on button "點這裡看更多" at bounding box center [381, 145] width 455 height 14
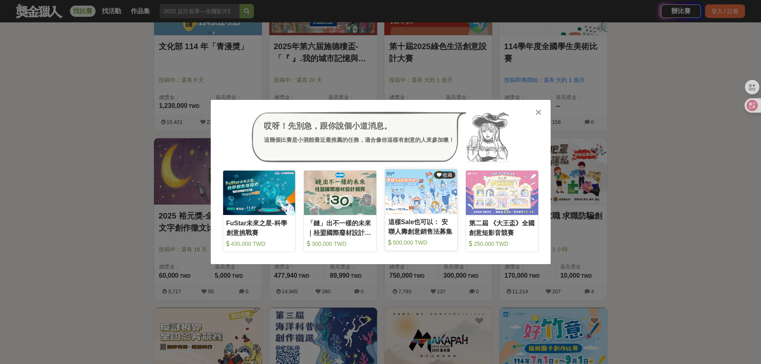
click at [418, 176] on img at bounding box center [421, 192] width 72 height 44
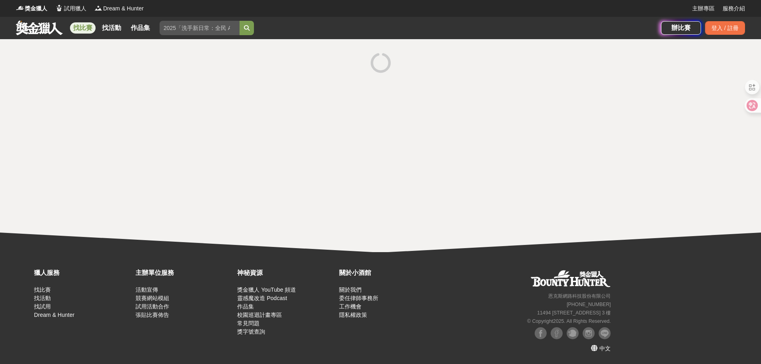
click at [418, 174] on div at bounding box center [380, 145] width 761 height 213
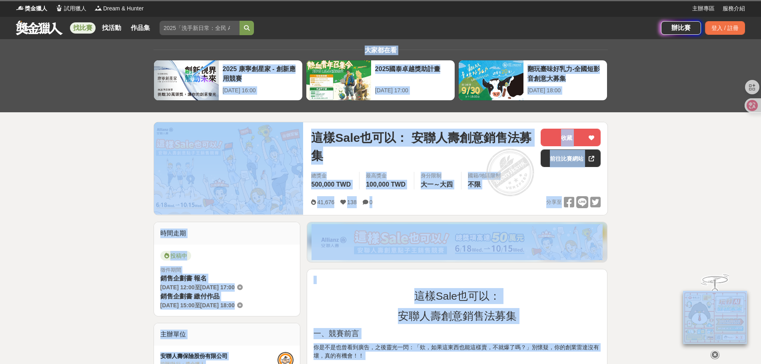
click at [418, 174] on div "身分限制 大一～大四" at bounding box center [437, 181] width 47 height 18
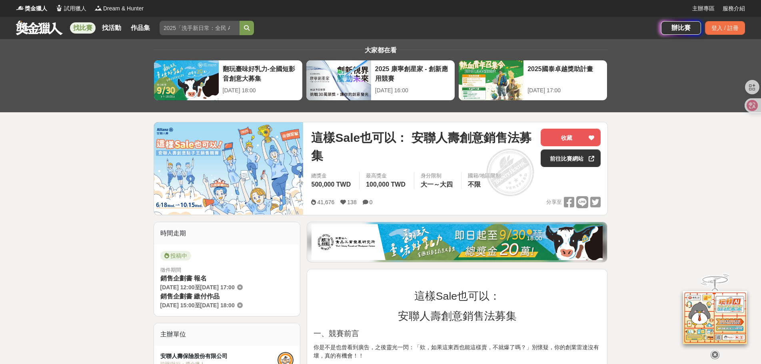
click at [747, 350] on div at bounding box center [715, 354] width 80 height 14
click at [741, 351] on div at bounding box center [715, 354] width 80 height 14
